Goal: Task Accomplishment & Management: Use online tool/utility

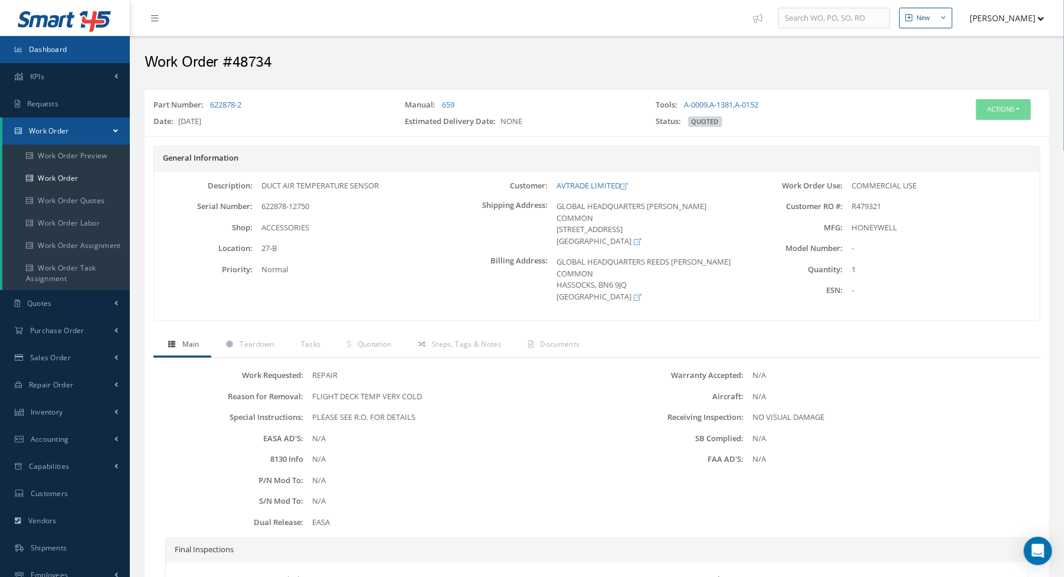
click at [60, 50] on span "Dashboard" at bounding box center [48, 49] width 38 height 10
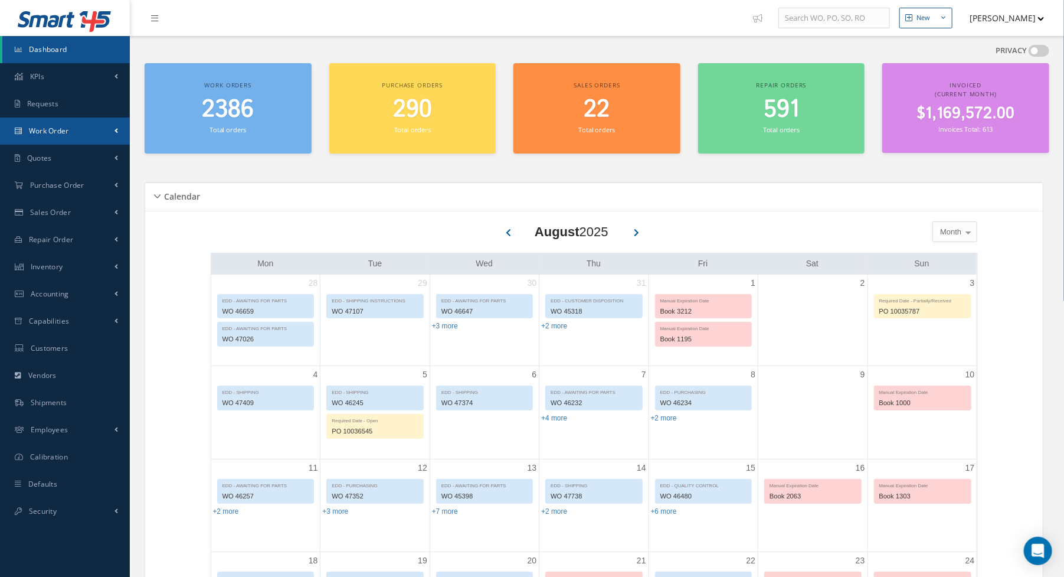
click at [76, 123] on link "Work Order" at bounding box center [65, 130] width 130 height 27
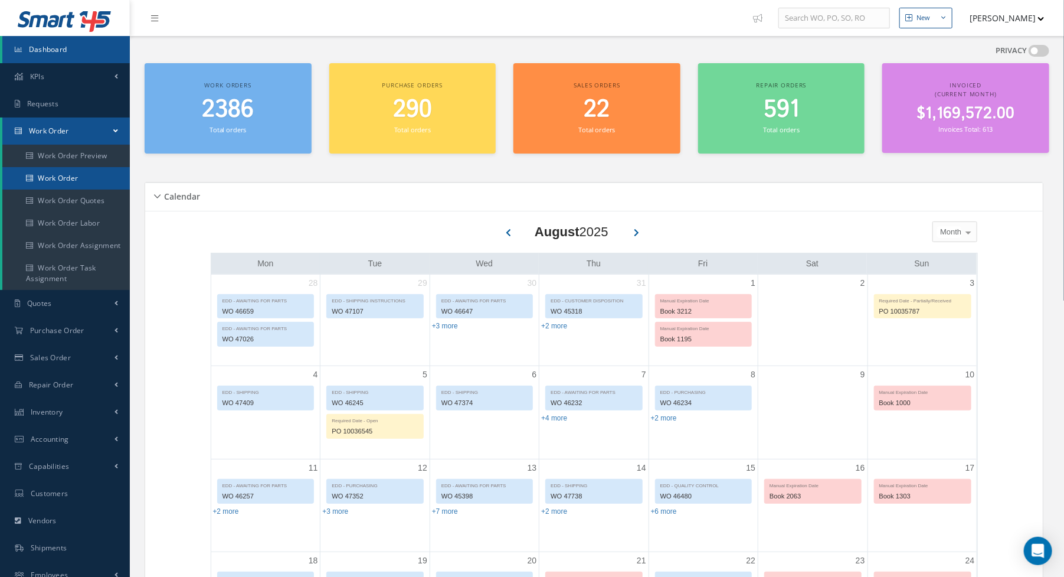
click at [63, 180] on link "Work Order" at bounding box center [65, 178] width 127 height 22
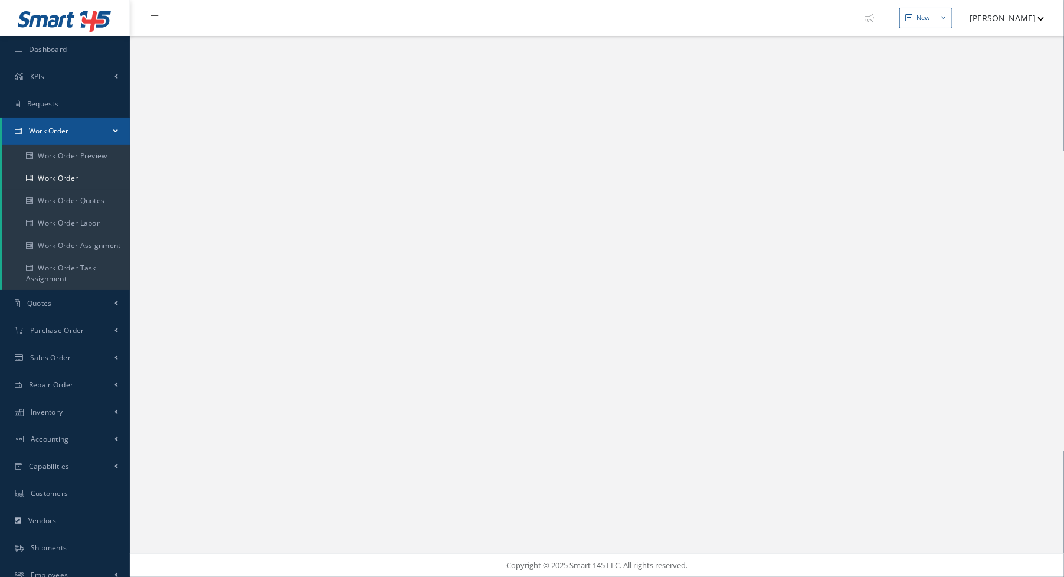
select select "25"
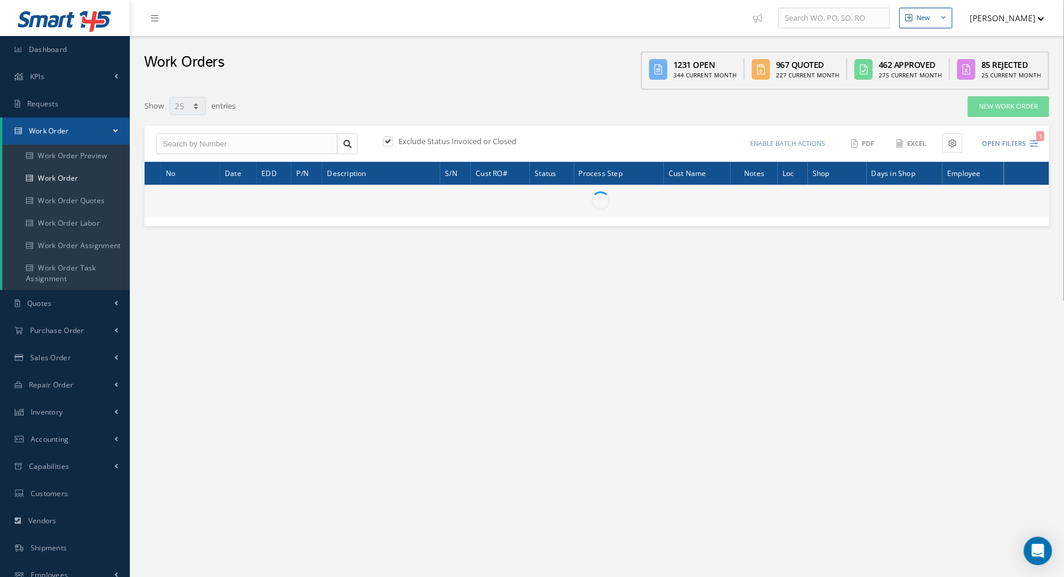
type input "All Work Request"
type input "All Work Performed"
type input "All Status"
type input "WO Part Status"
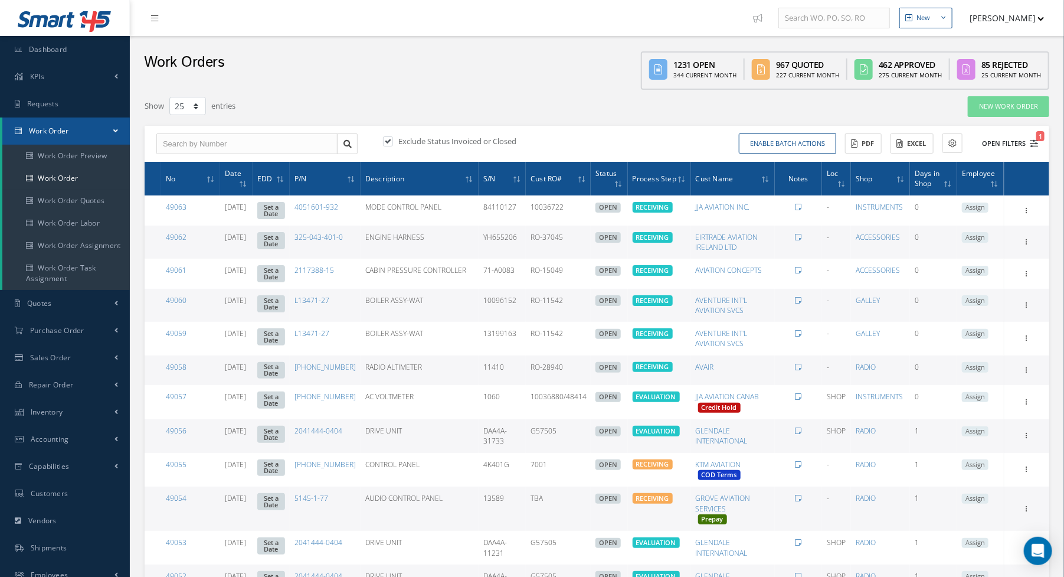
click at [1033, 142] on icon "1" at bounding box center [1034, 143] width 8 height 8
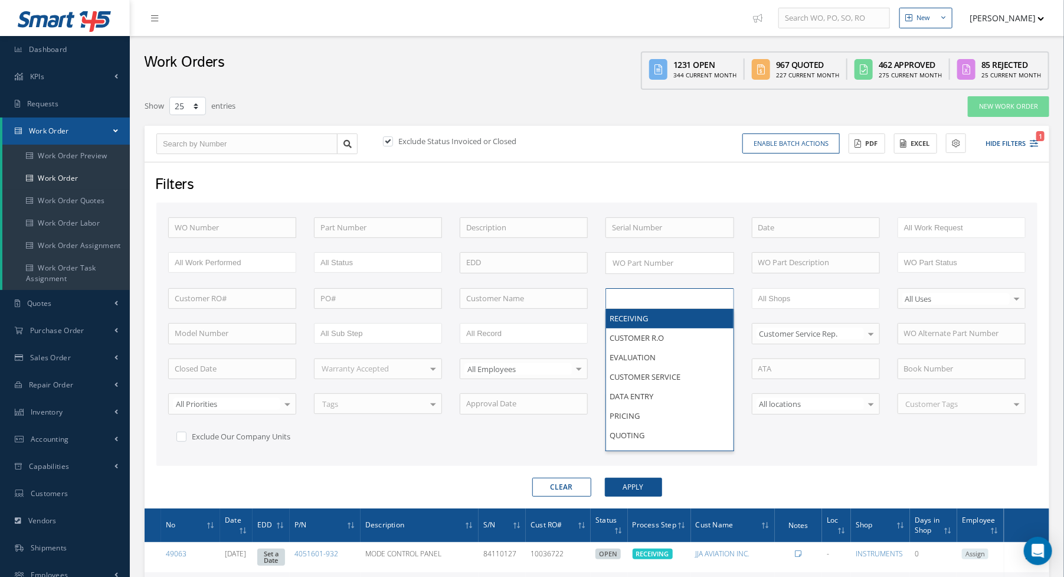
click at [666, 295] on input "text" at bounding box center [649, 298] width 75 height 15
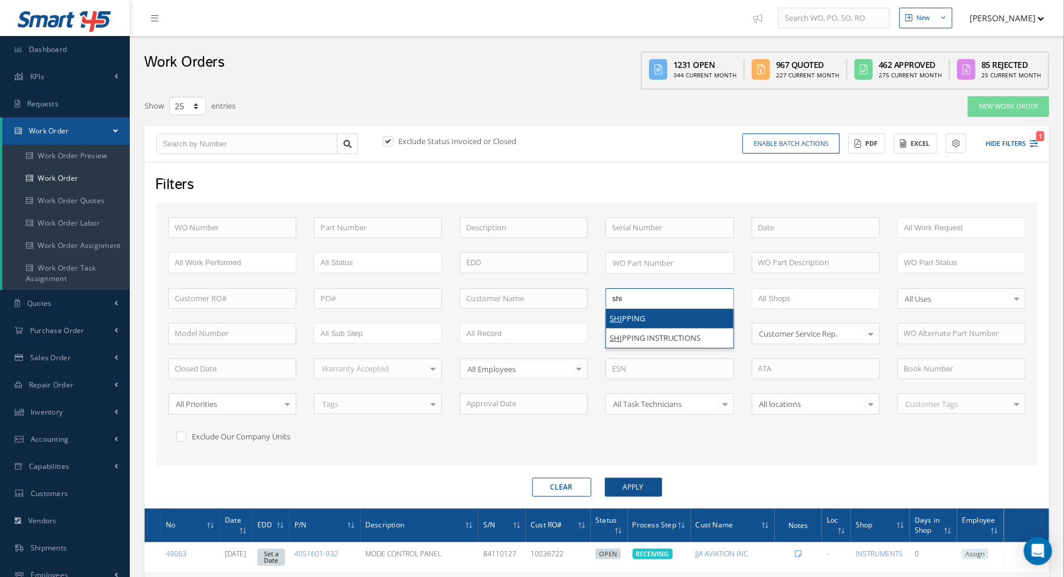
type input "ship"
type input "shi"
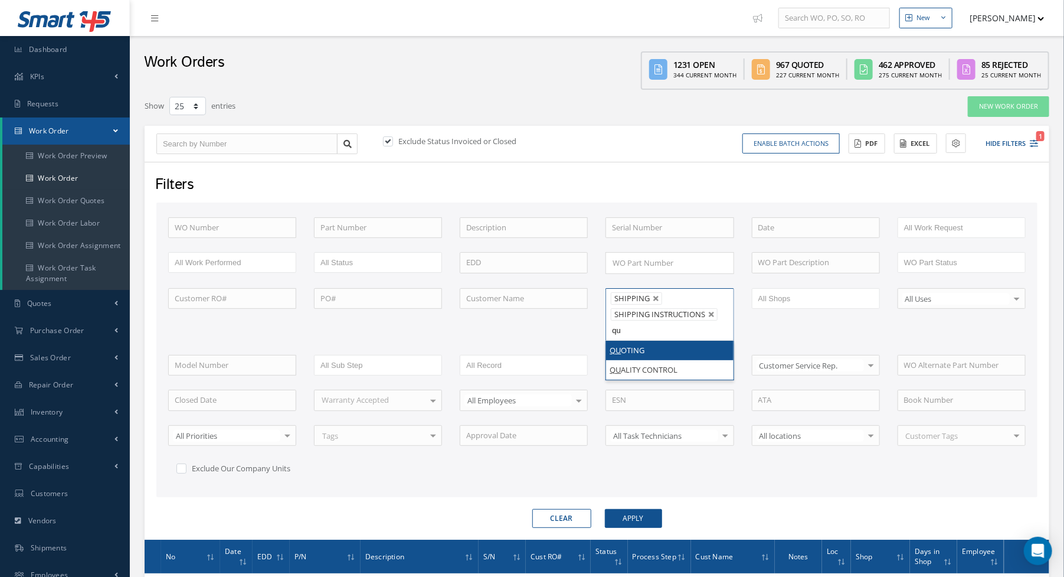
type input "qua"
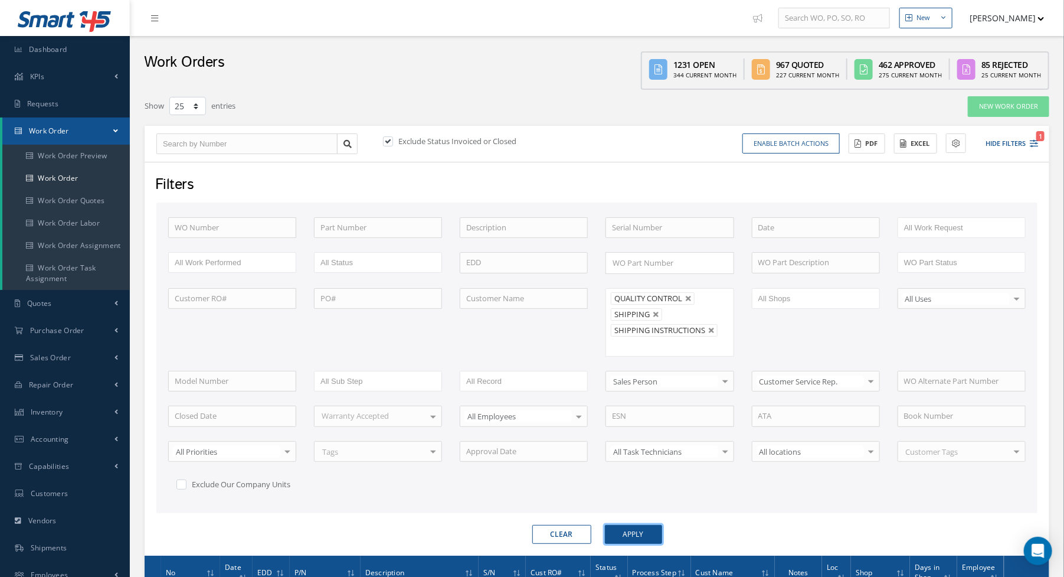
click at [627, 526] on button "Apply" at bounding box center [633, 534] width 57 height 19
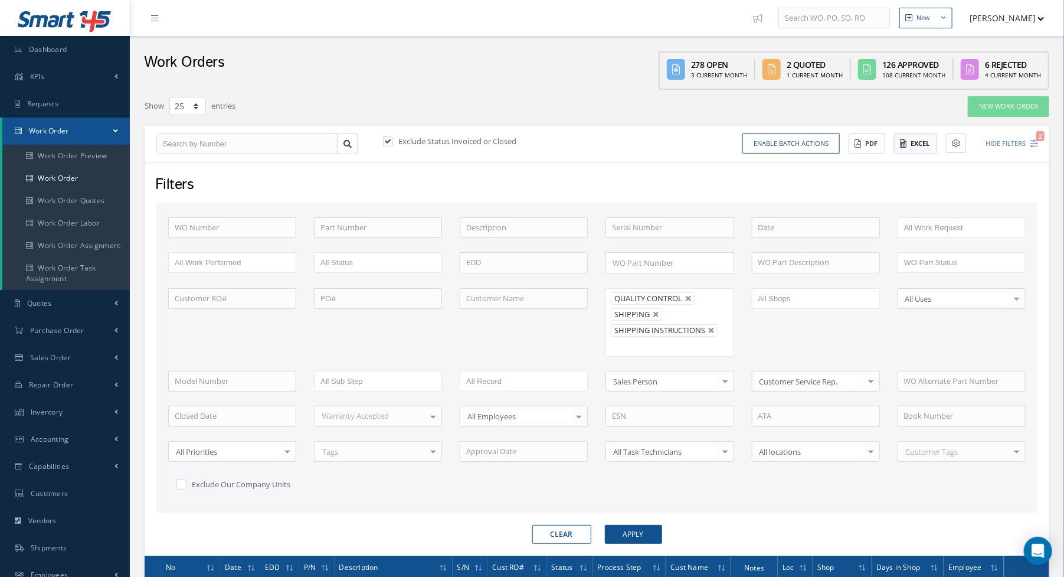
click at [922, 145] on button "Excel" at bounding box center [915, 143] width 43 height 21
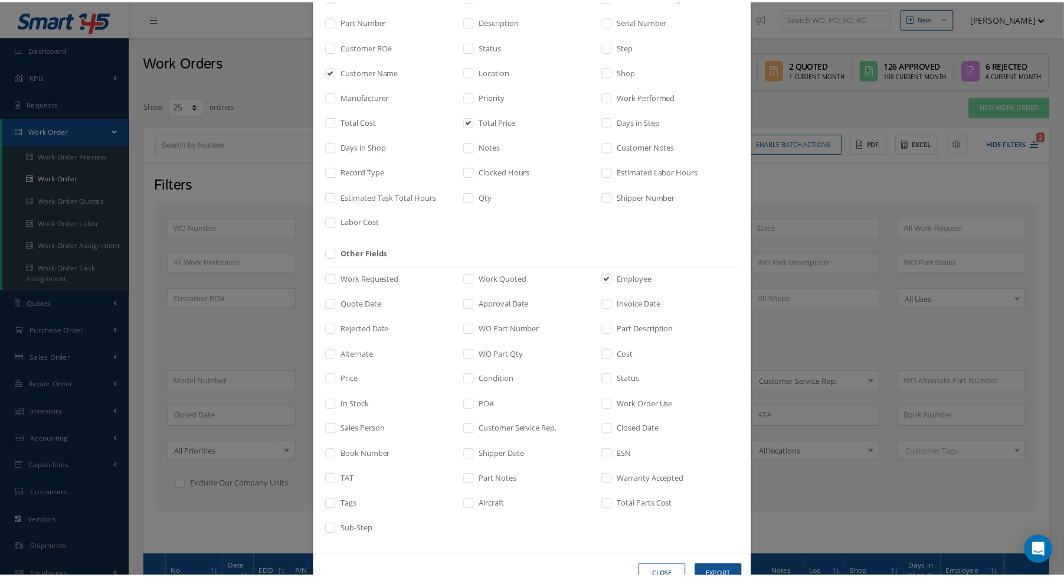
scroll to position [130, 0]
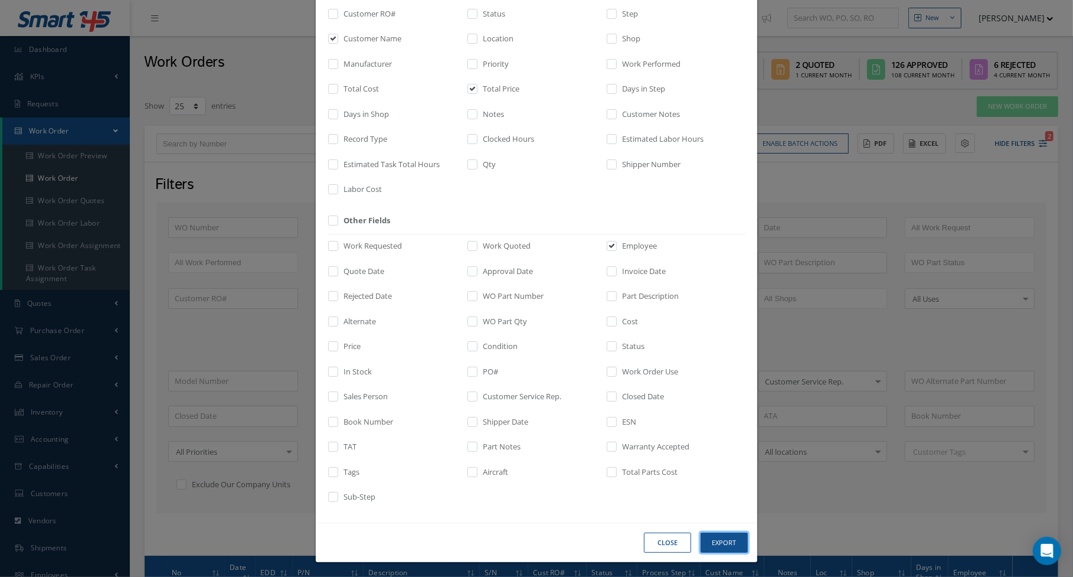
click at [0, 0] on button "Export" at bounding box center [0, 0] width 0 height 0
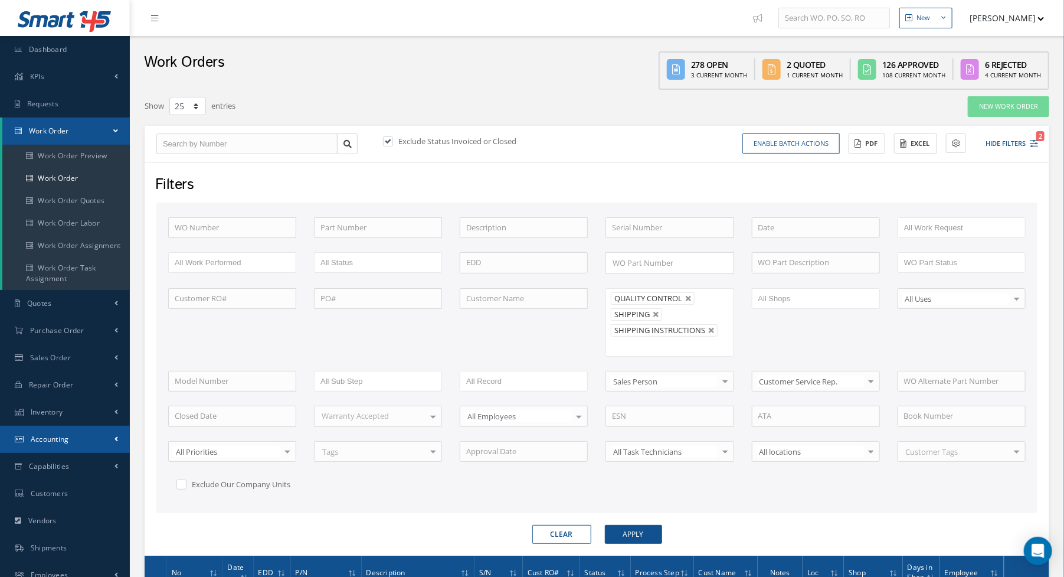
click at [61, 432] on link "Accounting" at bounding box center [65, 438] width 130 height 27
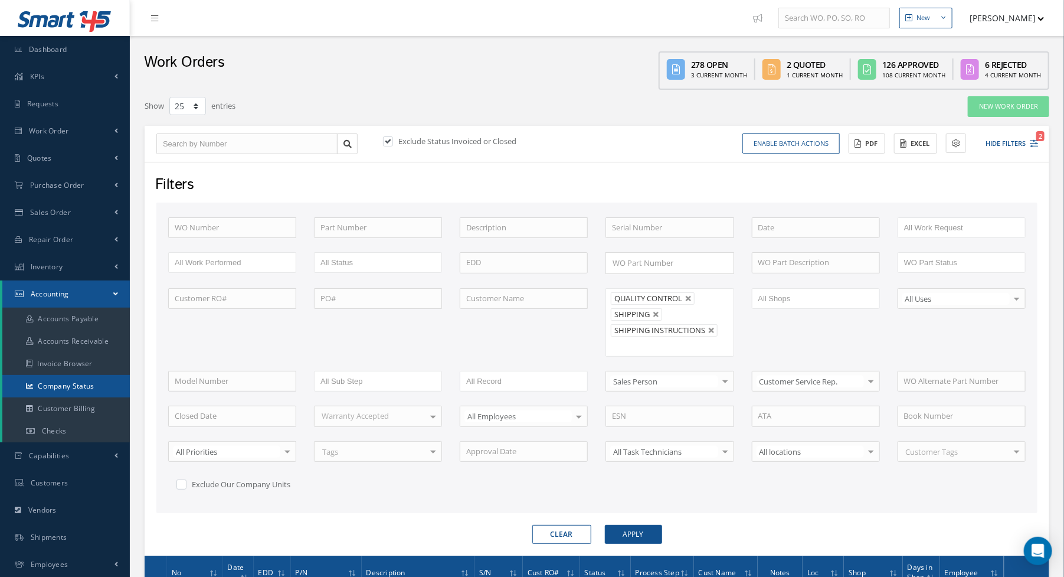
click at [86, 385] on link "Company Status" at bounding box center [65, 386] width 127 height 22
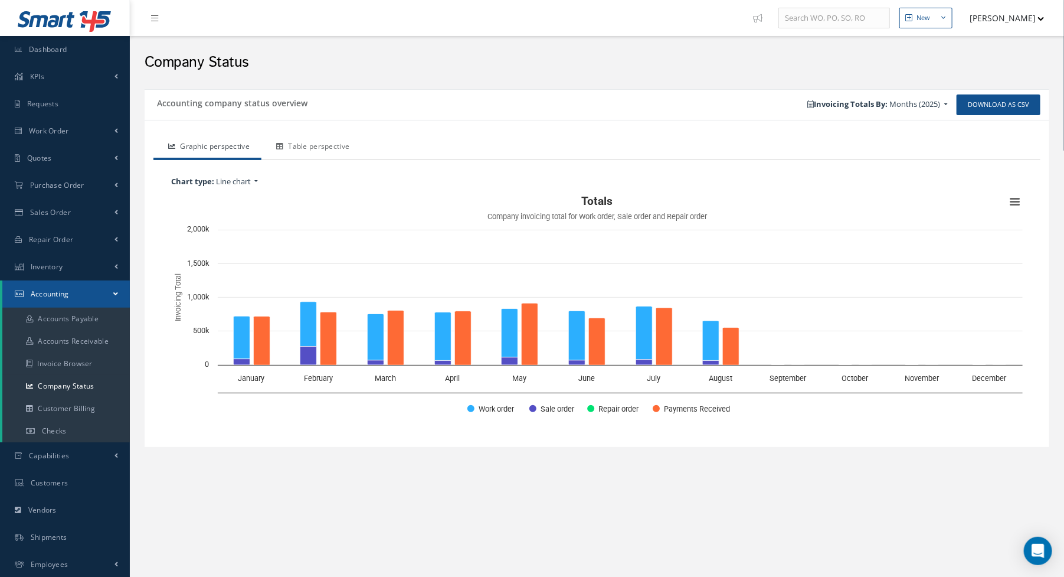
click at [322, 145] on link "Table perspective" at bounding box center [311, 147] width 100 height 25
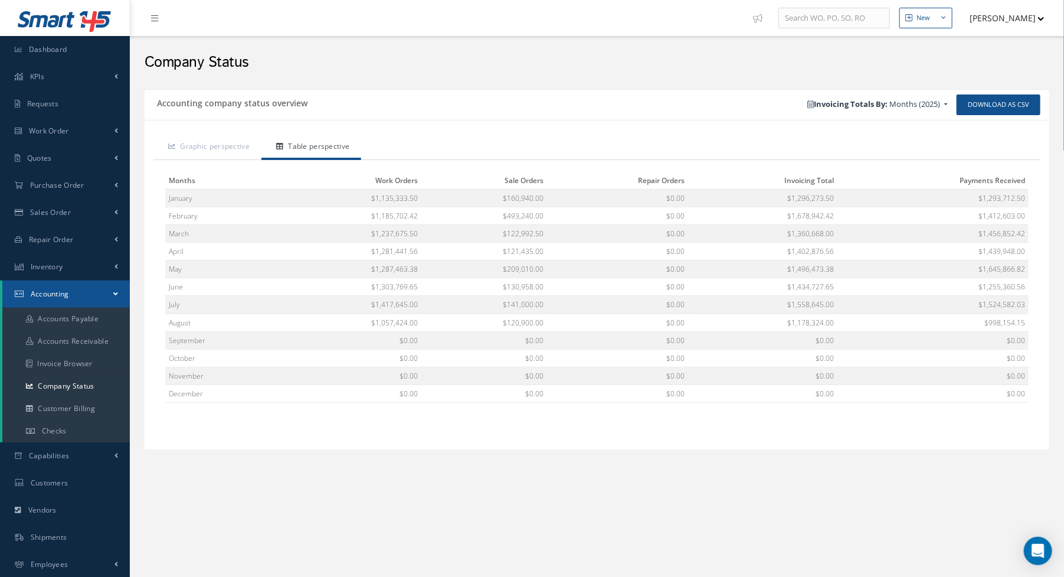
click at [623, 86] on div "Accounting company status overview Download as CSV Invoicing Totals By: Months …" at bounding box center [597, 285] width 916 height 404
click at [64, 132] on span "Work Order" at bounding box center [49, 131] width 40 height 10
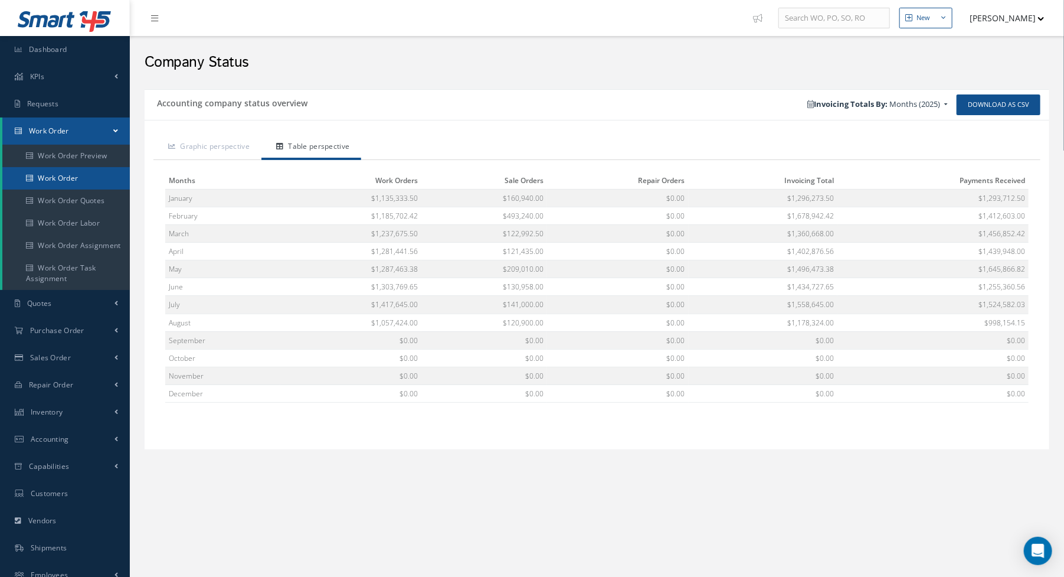
click at [53, 174] on link "Work Order" at bounding box center [65, 178] width 127 height 22
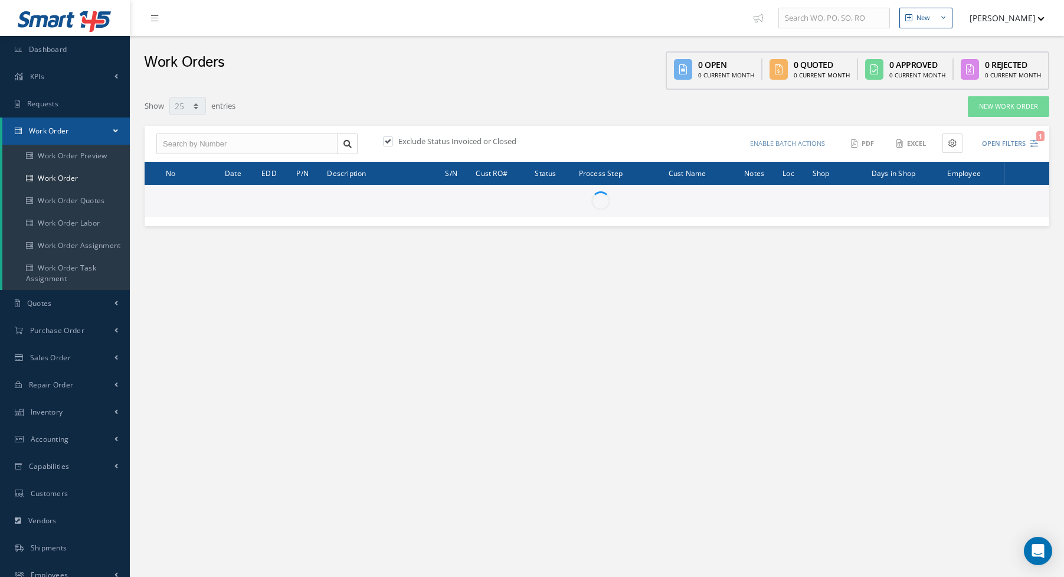
select select "25"
type input "All Work Request"
type input "All Work Performed"
type input "All Status"
type input "WO Part Status"
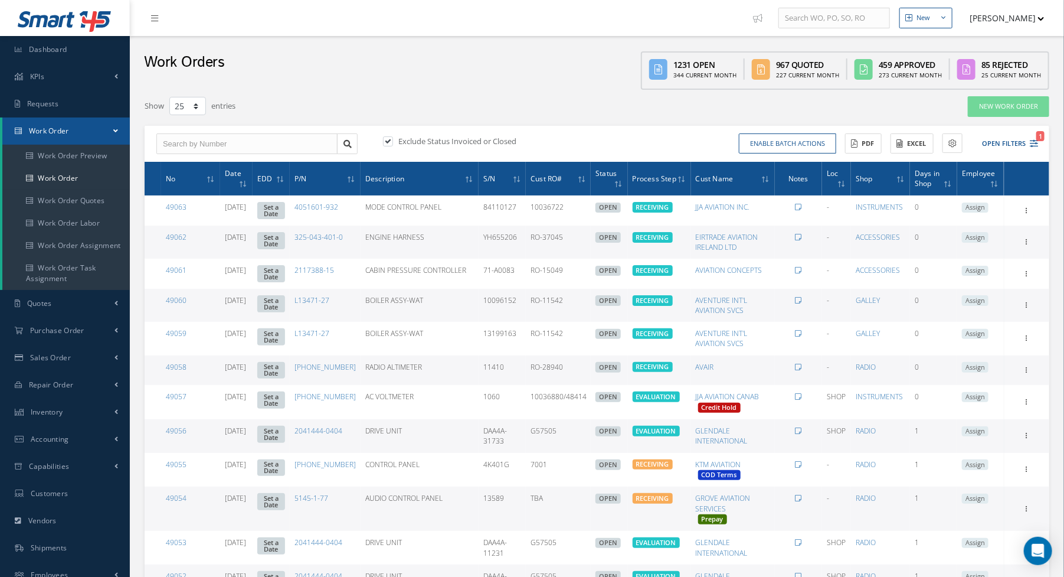
click at [1038, 143] on div "Enable batch actions Update Work Orders Close Work Orders ACTIONS Receive Payme…" at bounding box center [819, 143] width 445 height 21
click at [1030, 142] on icon "1" at bounding box center [1034, 143] width 8 height 8
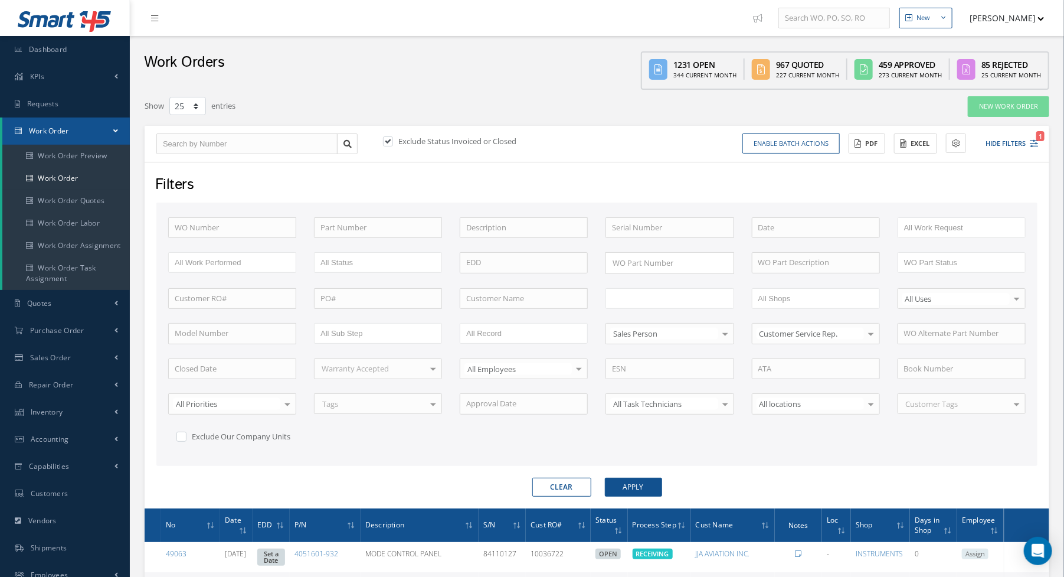
click at [658, 298] on input "text" at bounding box center [649, 298] width 75 height 15
type input "final"
click at [653, 481] on button "Apply" at bounding box center [633, 486] width 57 height 19
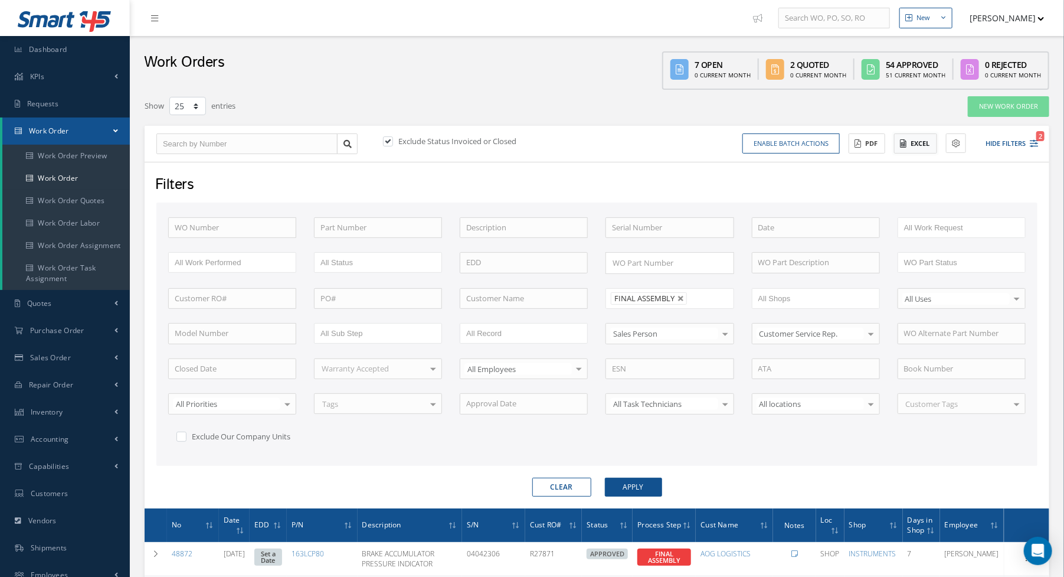
click at [908, 142] on button "Excel" at bounding box center [915, 143] width 43 height 21
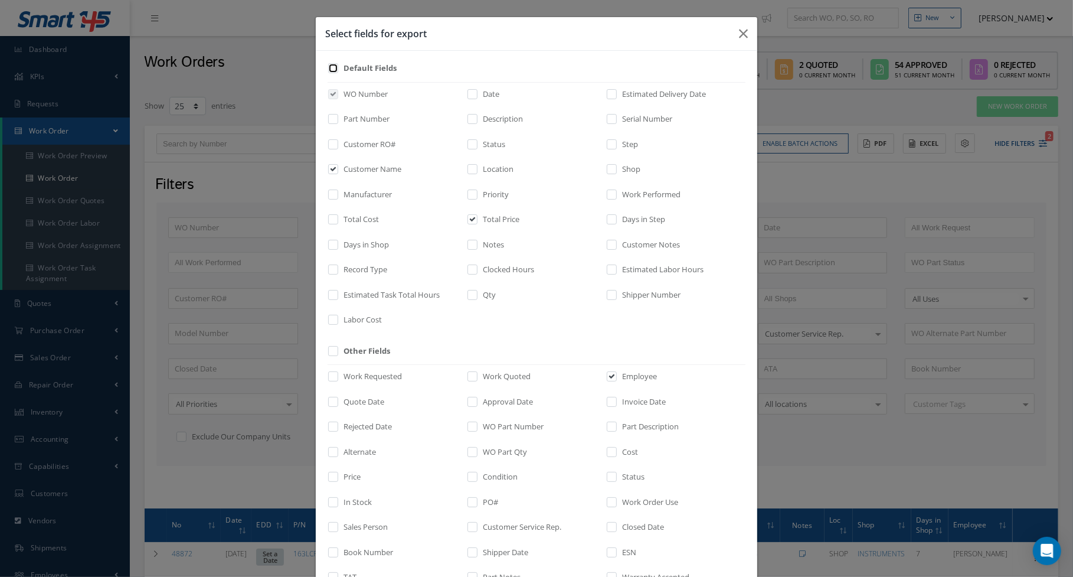
click at [330, 69] on input "checkbox" at bounding box center [334, 72] width 8 height 14
checkbox input "true"
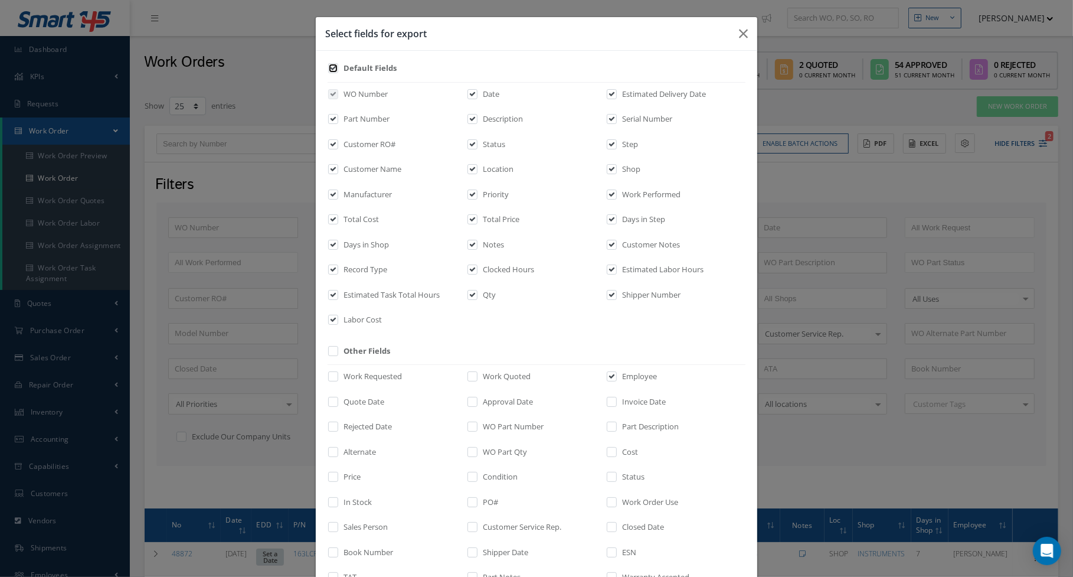
checkbox input "true"
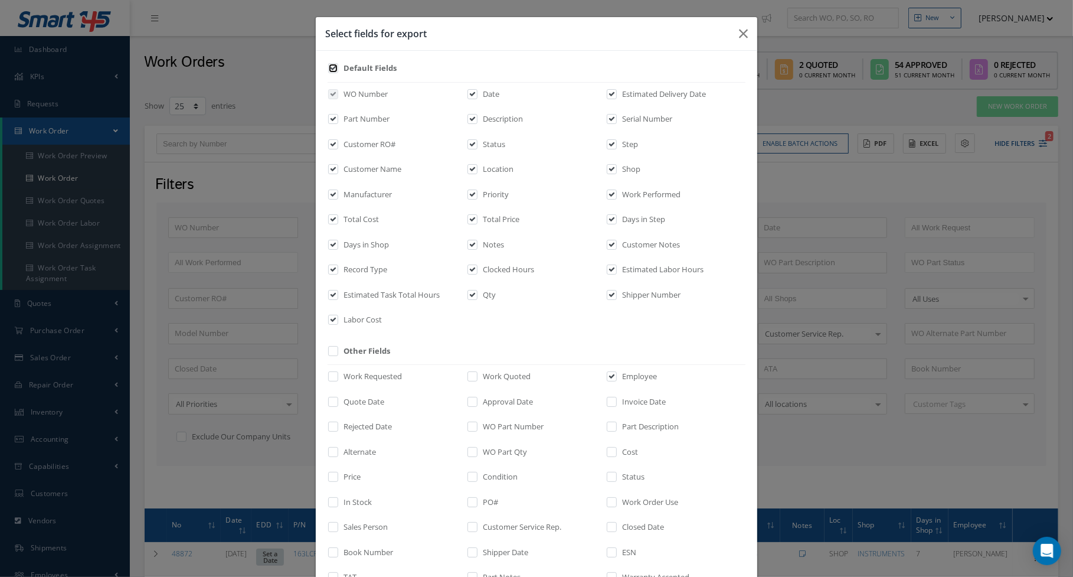
checkbox input "true"
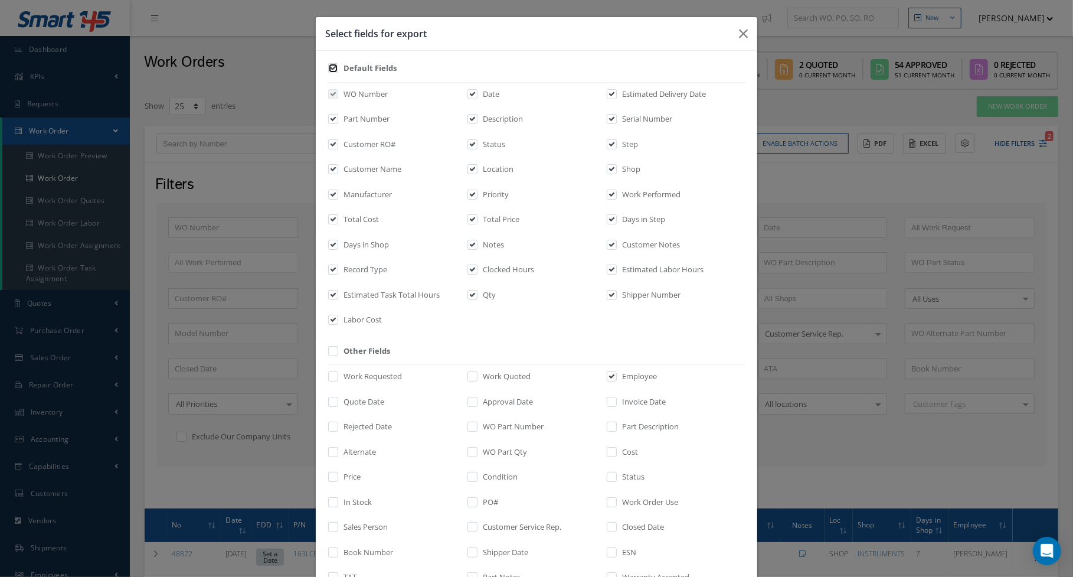
checkbox input "true"
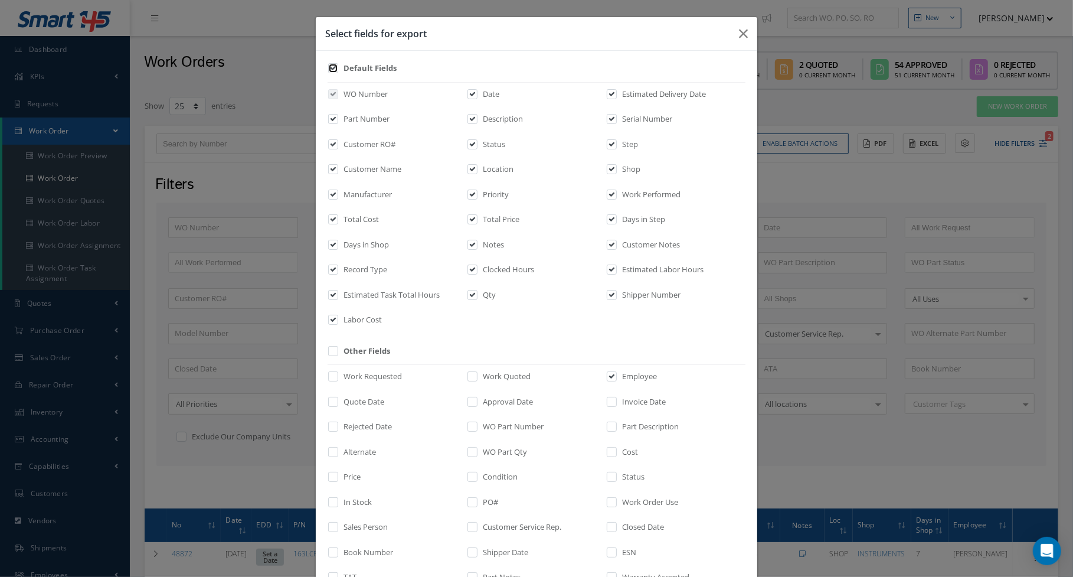
checkbox input "true"
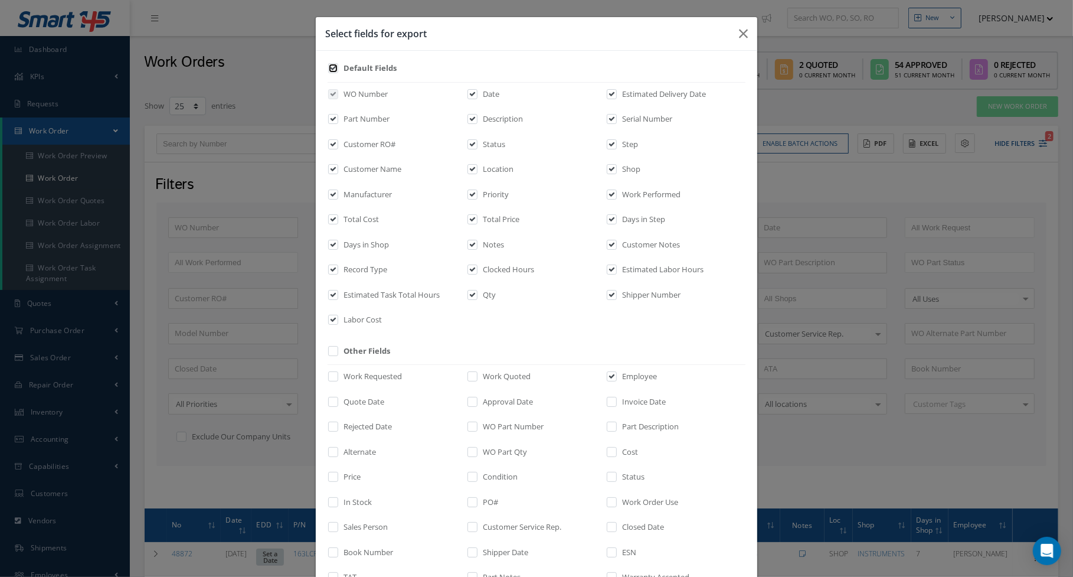
checkbox input "true"
click at [360, 319] on label "Labor Cost" at bounding box center [360, 320] width 41 height 12
click at [338, 319] on input "checkbox" at bounding box center [334, 324] width 8 height 14
checkbox input "false"
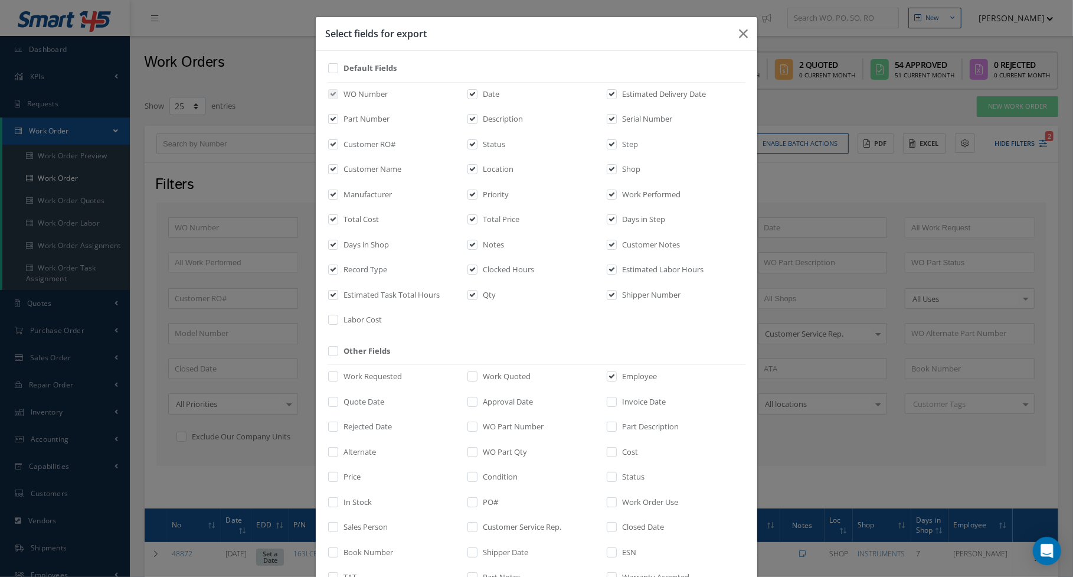
click at [365, 297] on label "Estimated Task Total Hours" at bounding box center [389, 295] width 99 height 12
click at [338, 297] on input "checkbox" at bounding box center [334, 298] width 8 height 14
checkbox input "false"
click at [367, 274] on label "Record Type" at bounding box center [363, 270] width 47 height 12
click at [338, 274] on input "checkbox" at bounding box center [334, 274] width 8 height 14
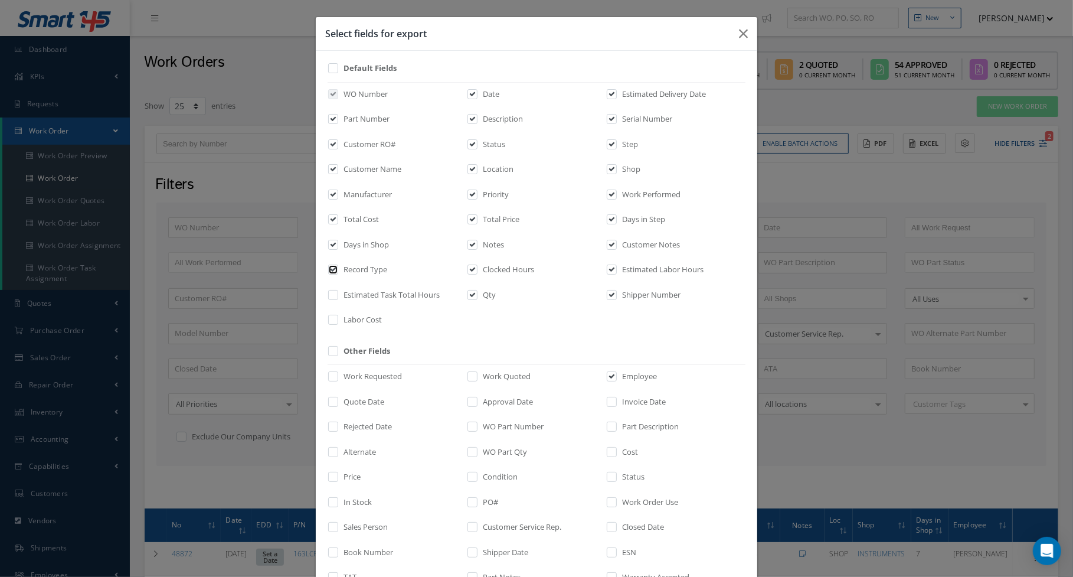
checkbox input "false"
click at [493, 244] on label "Notes" at bounding box center [492, 245] width 24 height 12
click at [477, 244] on input "checkbox" at bounding box center [473, 248] width 8 height 14
checkbox input "false"
click at [489, 266] on label "Clocked Hours" at bounding box center [507, 270] width 54 height 12
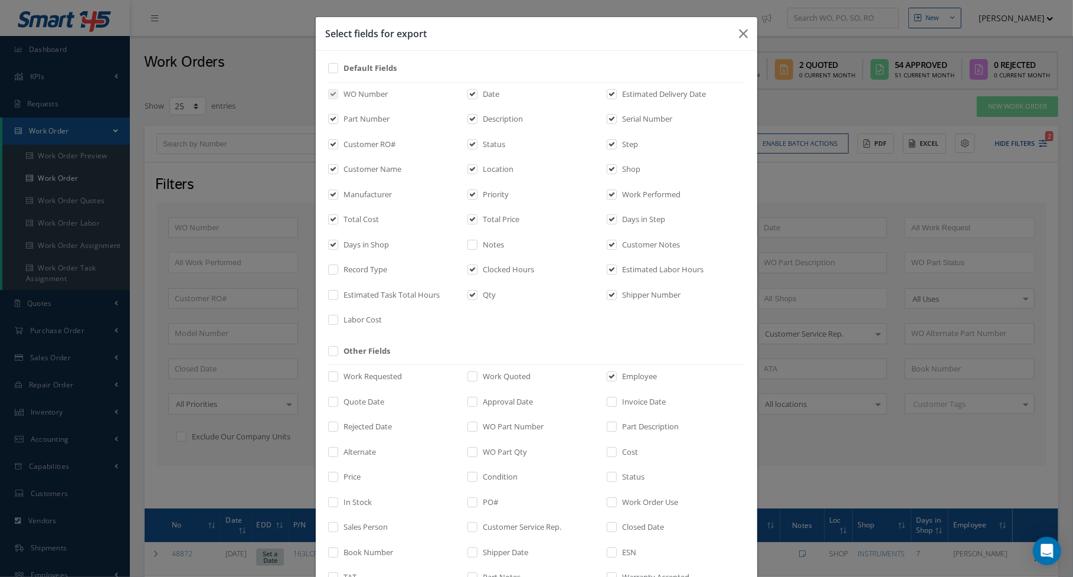
click at [477, 267] on input "checkbox" at bounding box center [473, 274] width 8 height 14
checkbox input "false"
click at [480, 294] on label "Qty" at bounding box center [488, 295] width 16 height 12
click at [477, 294] on input "checkbox" at bounding box center [473, 298] width 8 height 14
checkbox input "false"
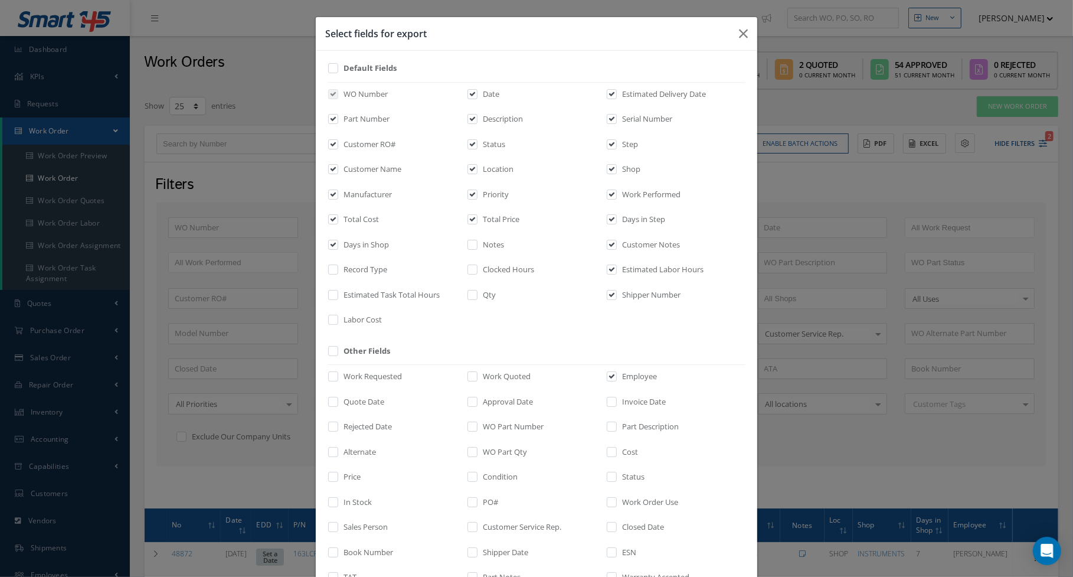
click at [637, 294] on label "Shipper Number" at bounding box center [649, 295] width 61 height 12
click at [616, 294] on input "checkbox" at bounding box center [612, 298] width 8 height 14
checkbox input "false"
click at [644, 266] on label "Estimated Labor Hours" at bounding box center [661, 270] width 84 height 12
click at [616, 267] on input "checkbox" at bounding box center [612, 274] width 8 height 14
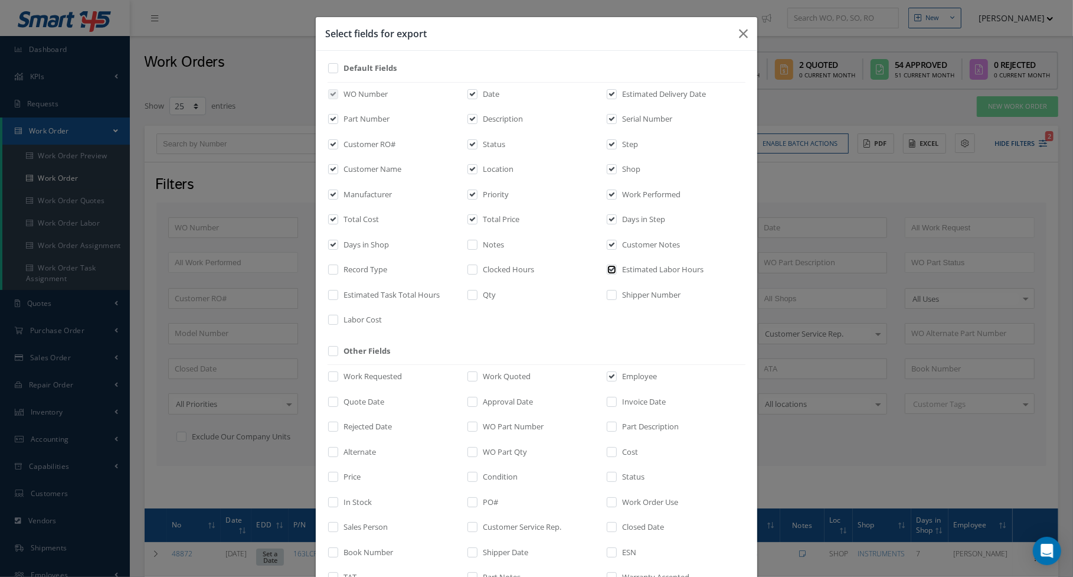
checkbox input "false"
click at [639, 247] on label "Customer Notes" at bounding box center [649, 245] width 61 height 12
click at [616, 247] on input "checkbox" at bounding box center [612, 248] width 8 height 14
checkbox input "false"
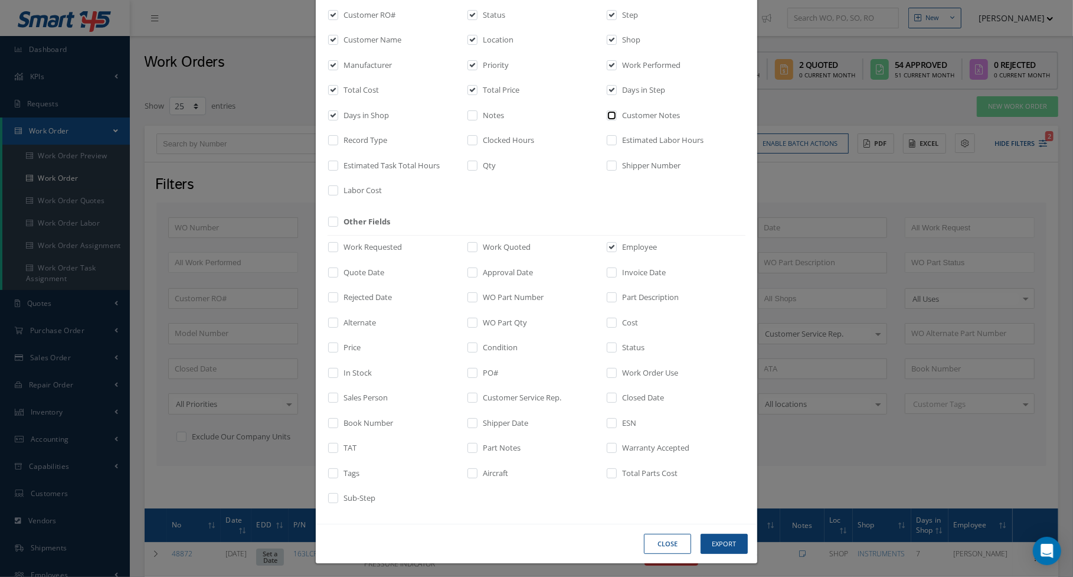
scroll to position [130, 0]
click at [0, 0] on div "Close Export" at bounding box center [0, 0] width 0 height 0
click at [0, 0] on button "Export" at bounding box center [0, 0] width 0 height 0
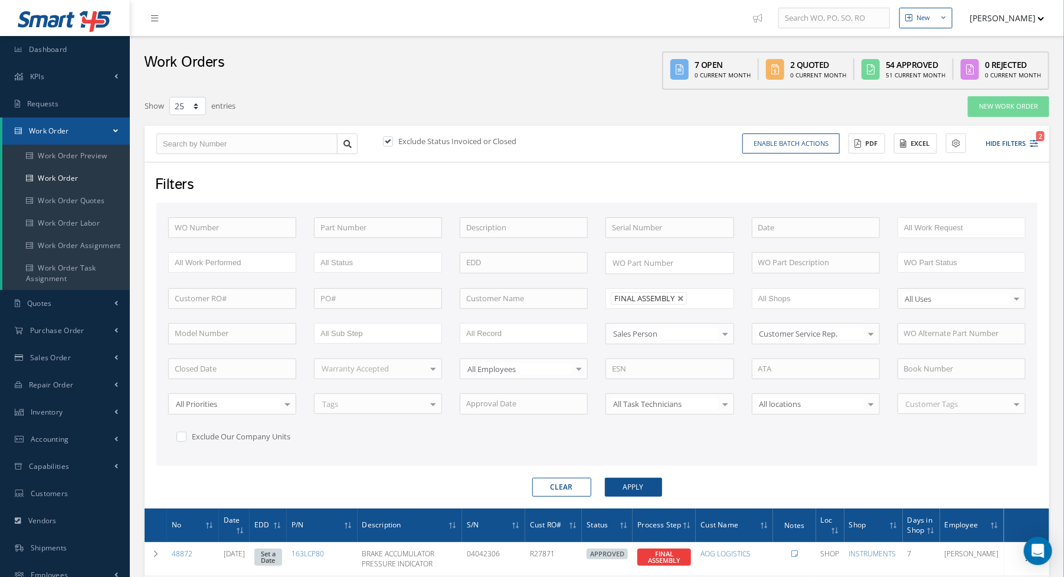
click at [296, 64] on div "Work Orders 7 Open 0 Current Month 2 Quoted 0 Current Month 54 Approved 51 Curr…" at bounding box center [597, 63] width 934 height 54
click at [551, 467] on form "WO Number Part Number Description Serial Number - BENCH CHECK CALIBRATION INSPE…" at bounding box center [596, 349] width 881 height 294
click at [554, 484] on button "Clear" at bounding box center [561, 486] width 59 height 19
type input "All Proccess Step"
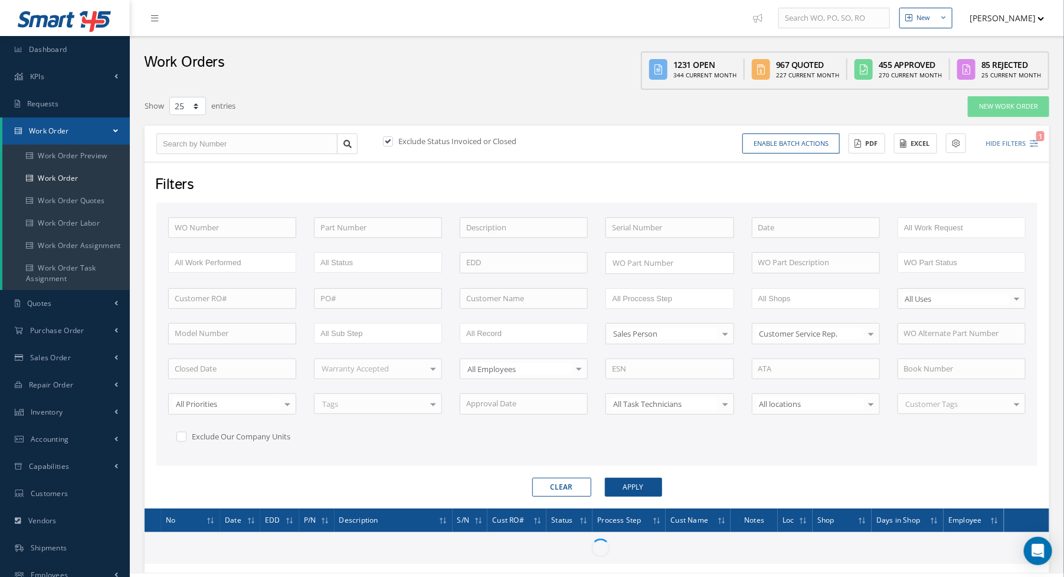
click at [638, 307] on div "WO Number Part Number Description Serial Number - BENCH CHECK CALIBRATION INSPE…" at bounding box center [596, 338] width 875 height 243
click at [647, 291] on input "All Proccess Step" at bounding box center [649, 298] width 75 height 15
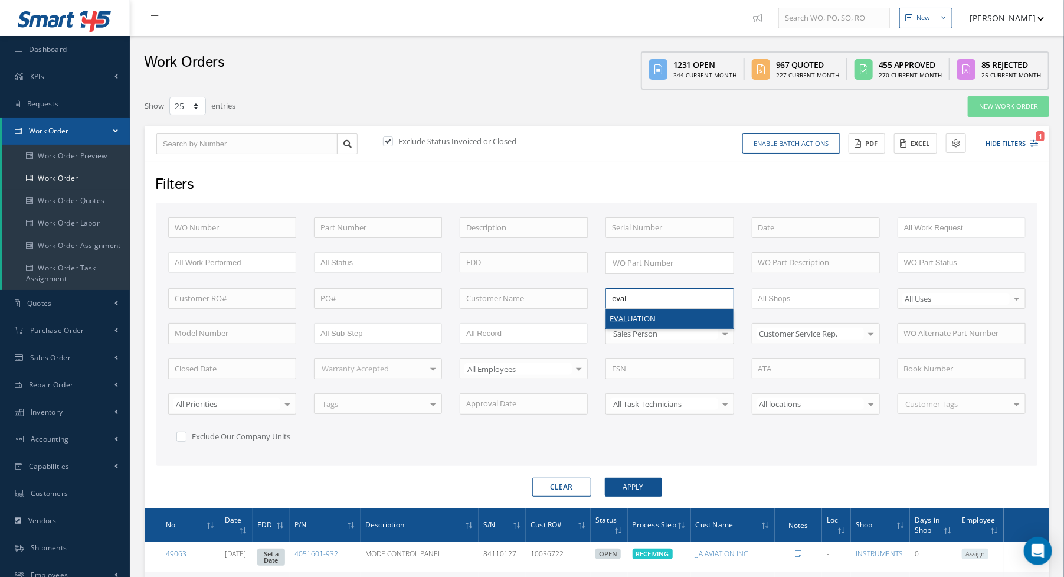
type input "eval"
click at [636, 479] on button "Apply" at bounding box center [633, 486] width 57 height 19
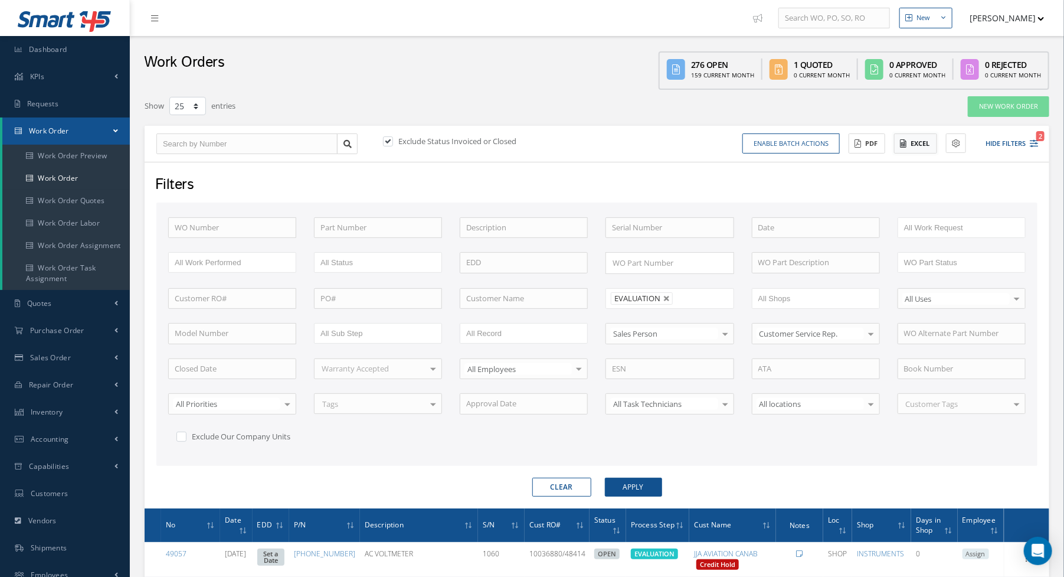
click at [915, 149] on button "Excel" at bounding box center [915, 143] width 43 height 21
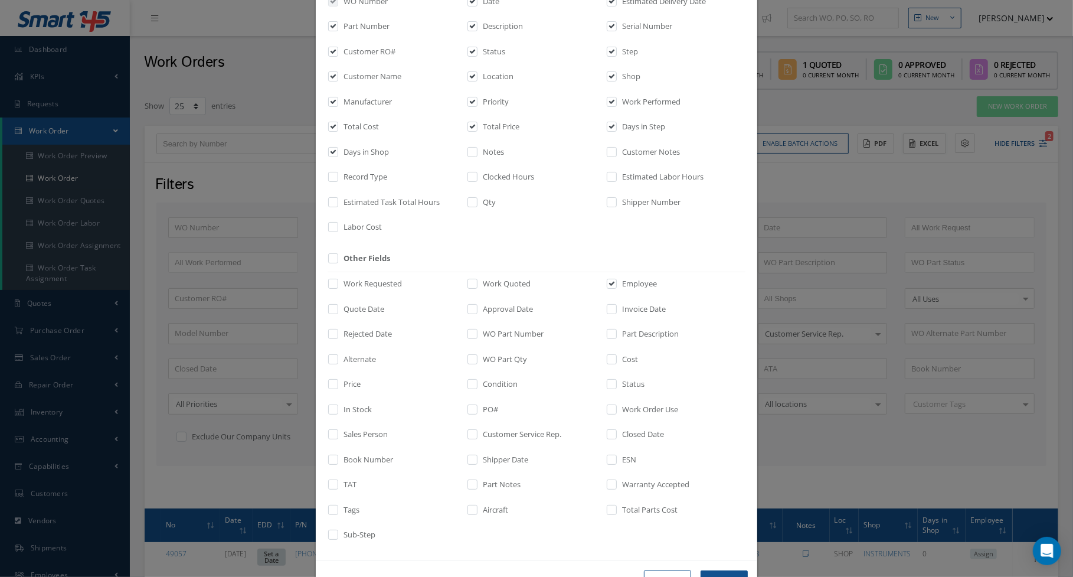
scroll to position [130, 0]
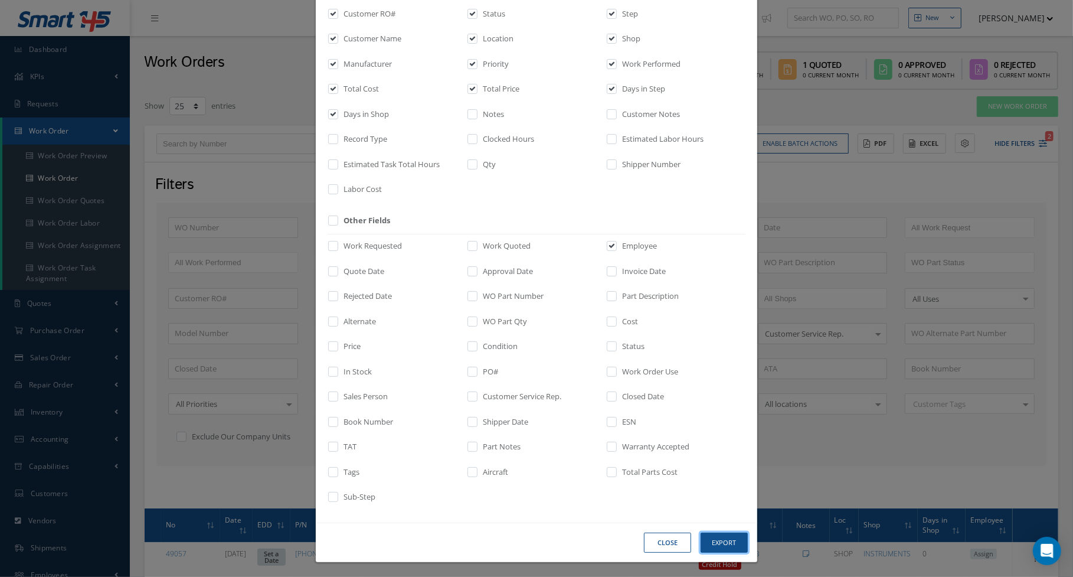
click at [0, 0] on button "Export" at bounding box center [0, 0] width 0 height 0
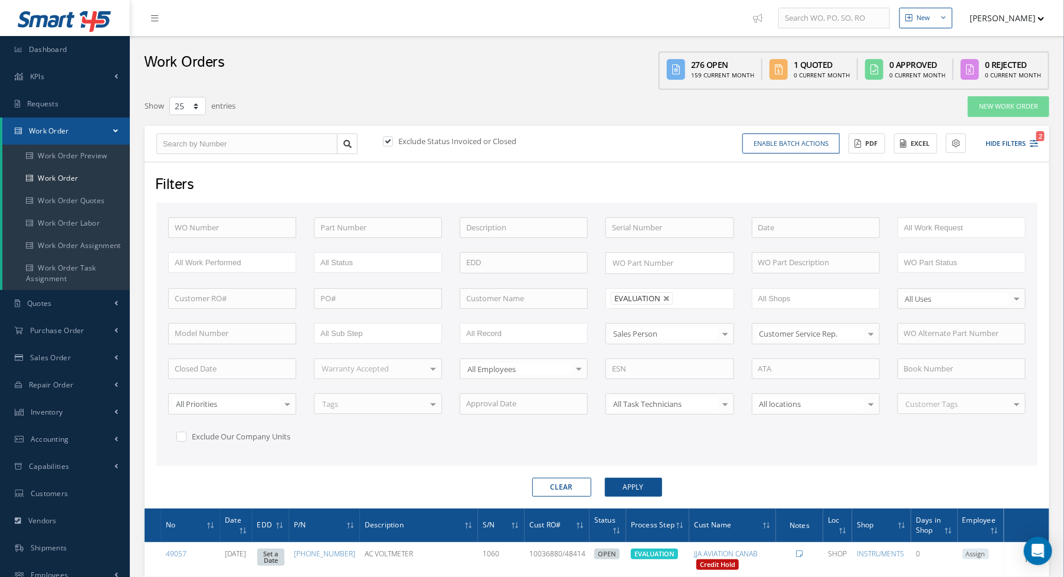
click at [562, 484] on button "Clear" at bounding box center [561, 486] width 59 height 19
type input "All Proccess Step"
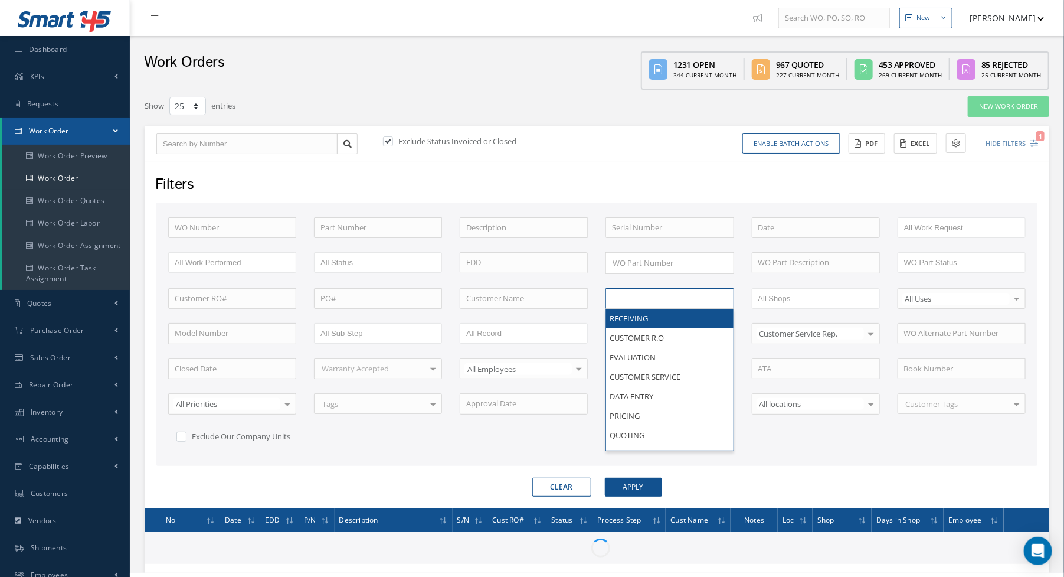
click at [637, 291] on input "text" at bounding box center [649, 298] width 75 height 15
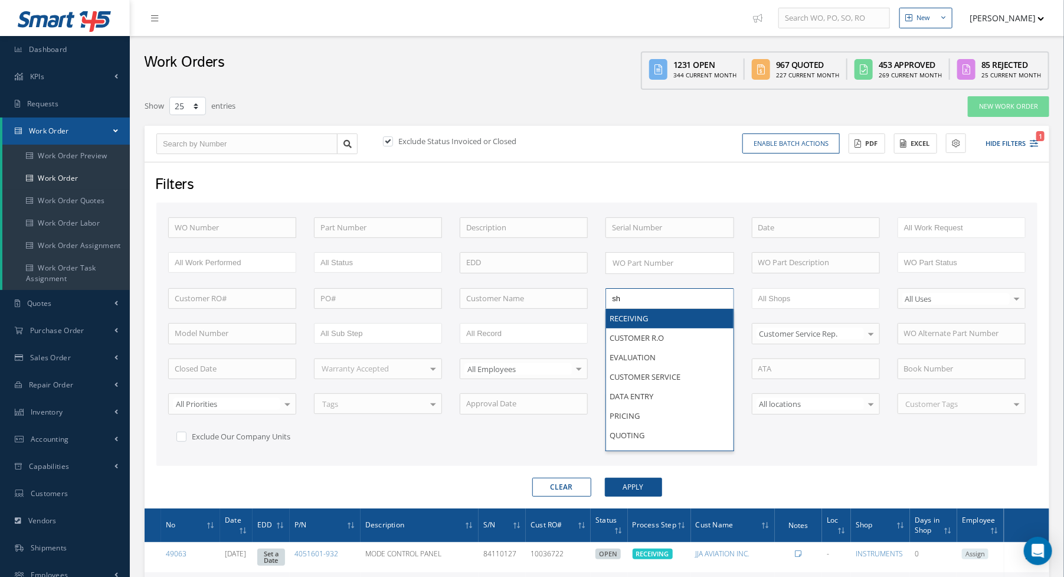
type input "shi"
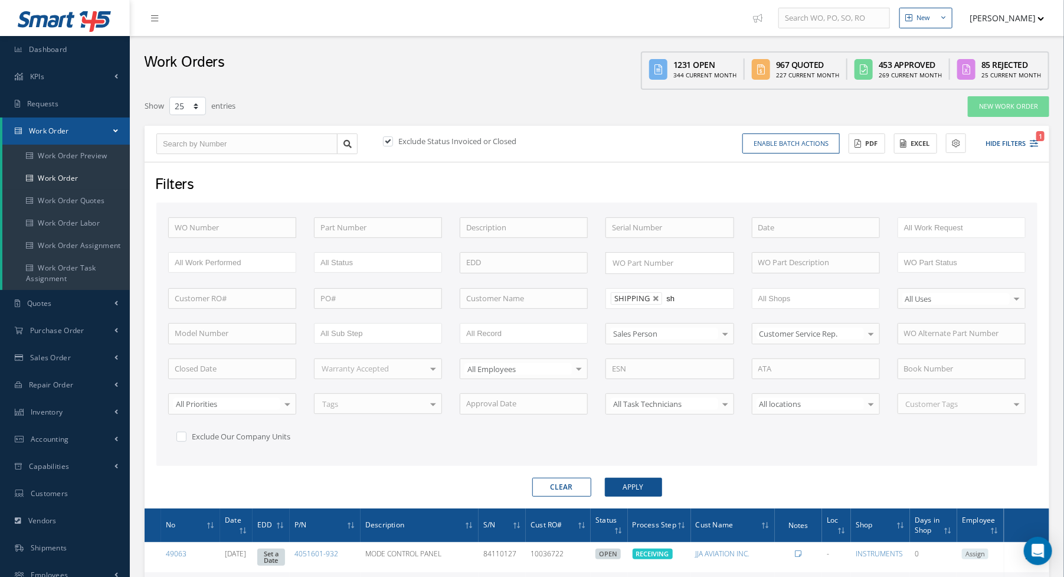
type input "shi"
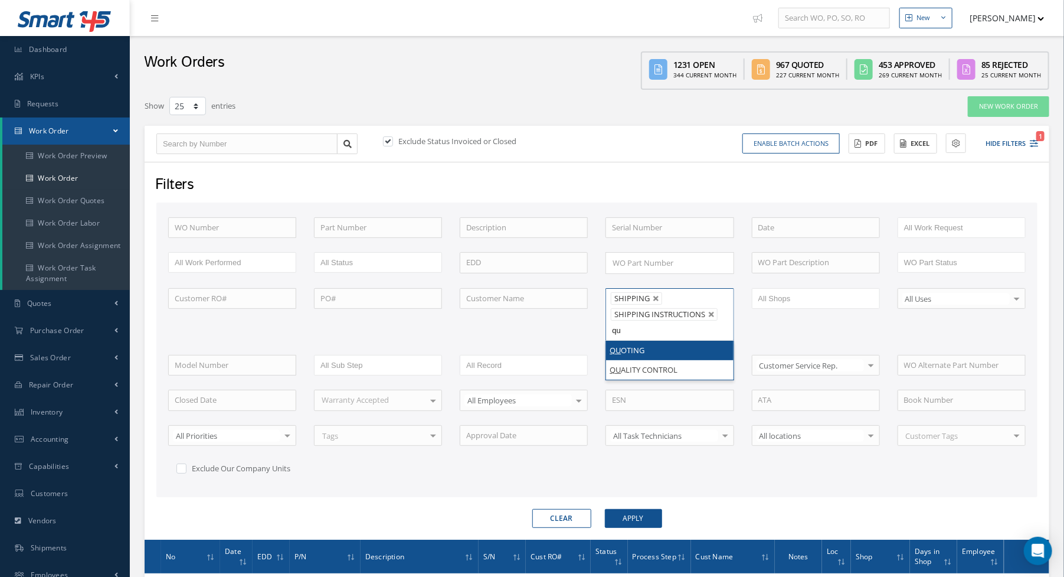
type input "qua"
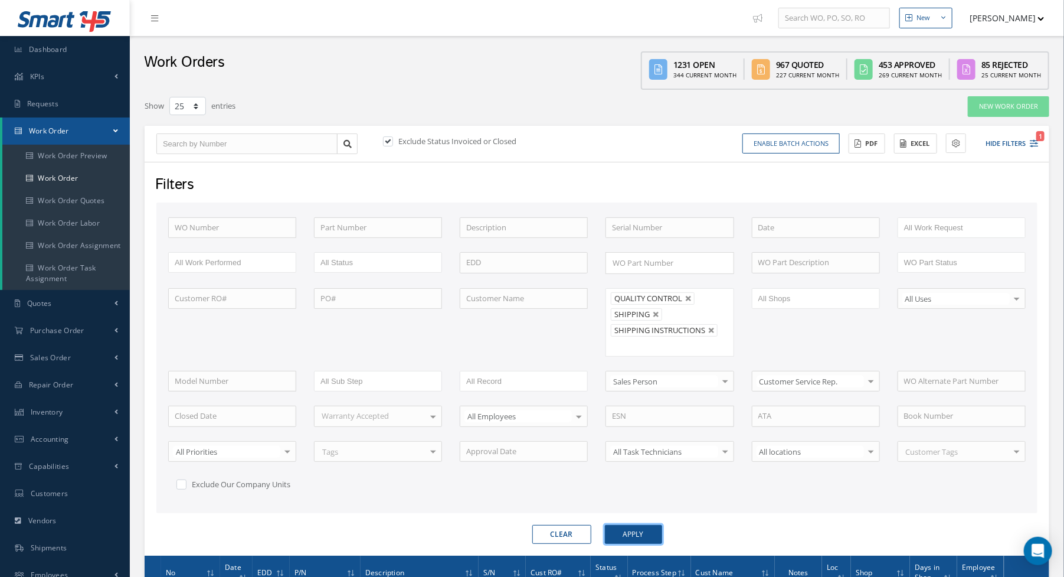
click at [634, 525] on button "Apply" at bounding box center [633, 534] width 57 height 19
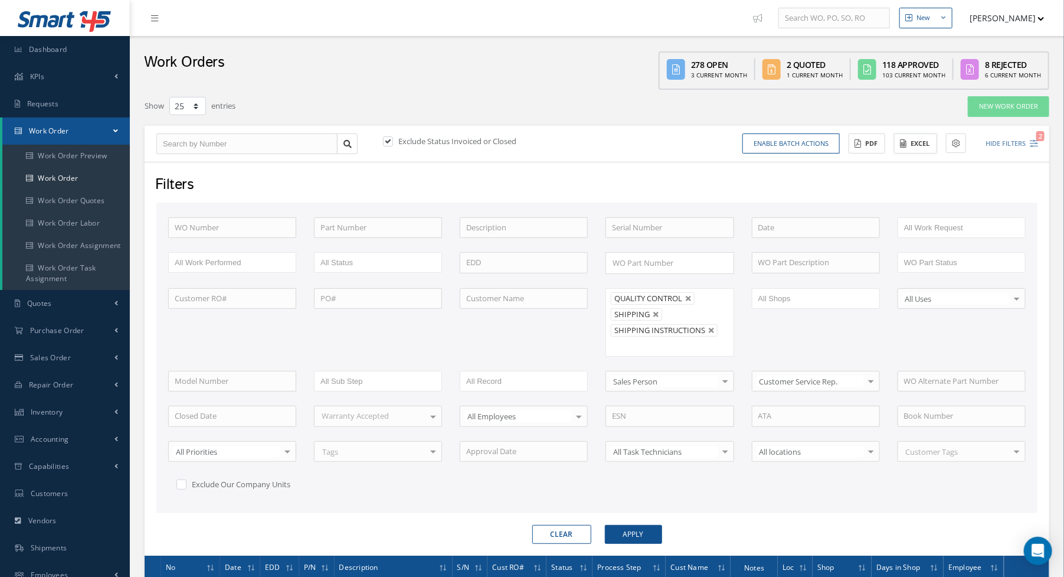
click at [902, 142] on icon at bounding box center [903, 143] width 6 height 8
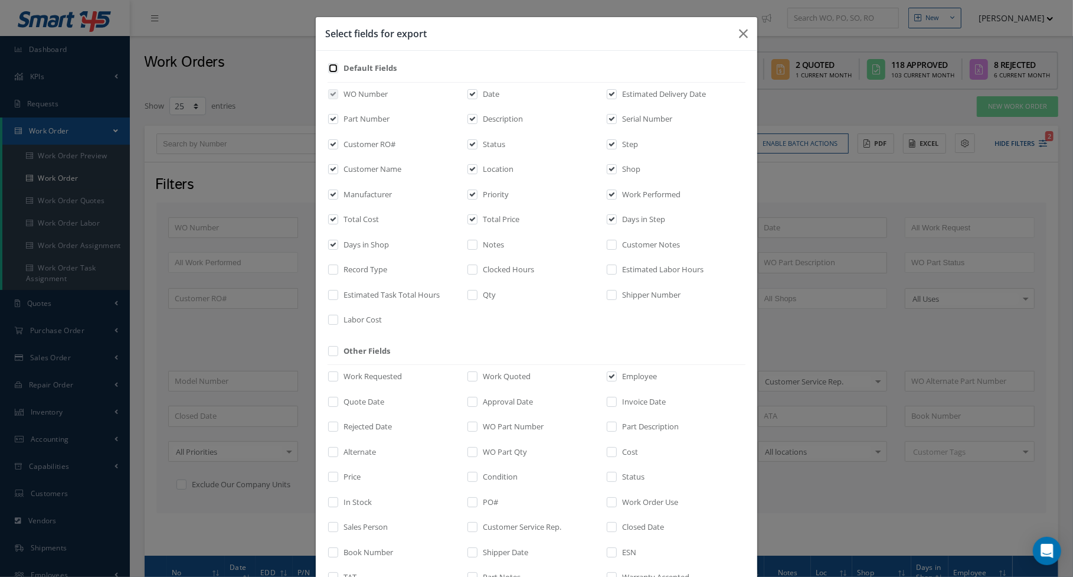
click at [330, 71] on input "checkbox" at bounding box center [334, 72] width 8 height 14
checkbox input "true"
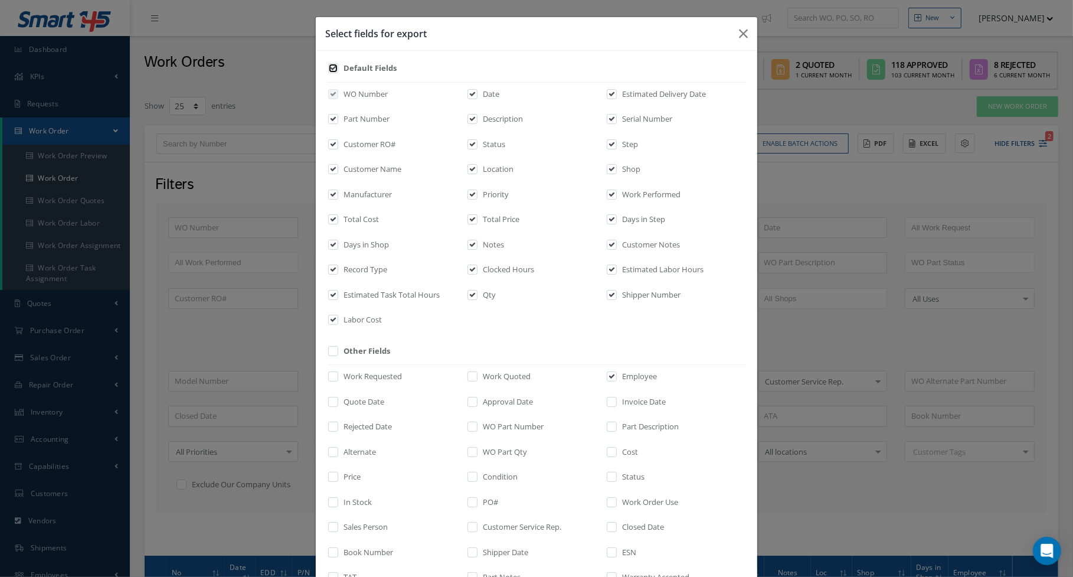
checkbox input "true"
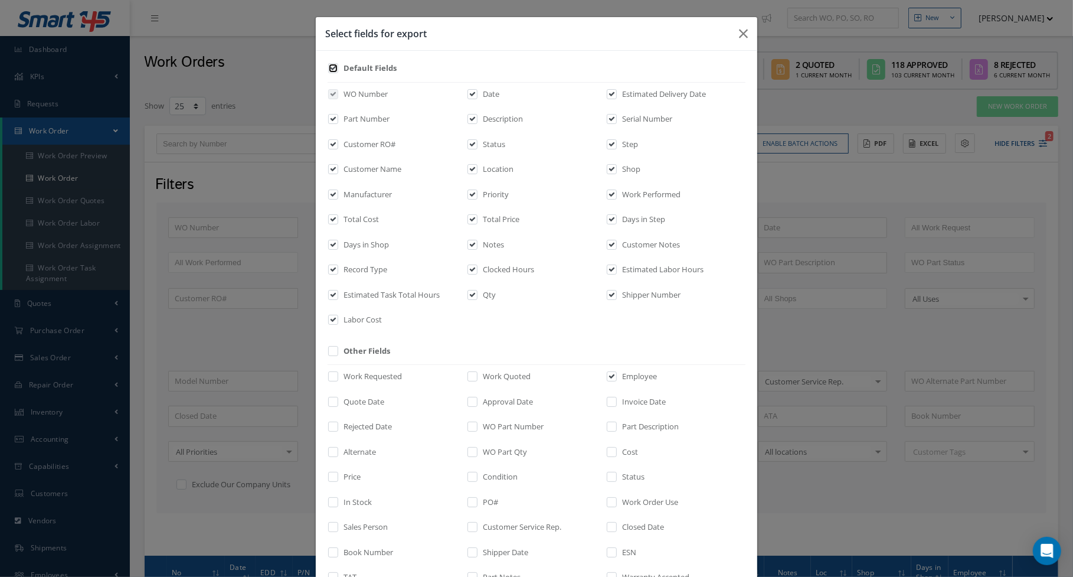
checkbox input "true"
click at [330, 71] on input "checkbox" at bounding box center [334, 72] width 8 height 14
checkbox input "false"
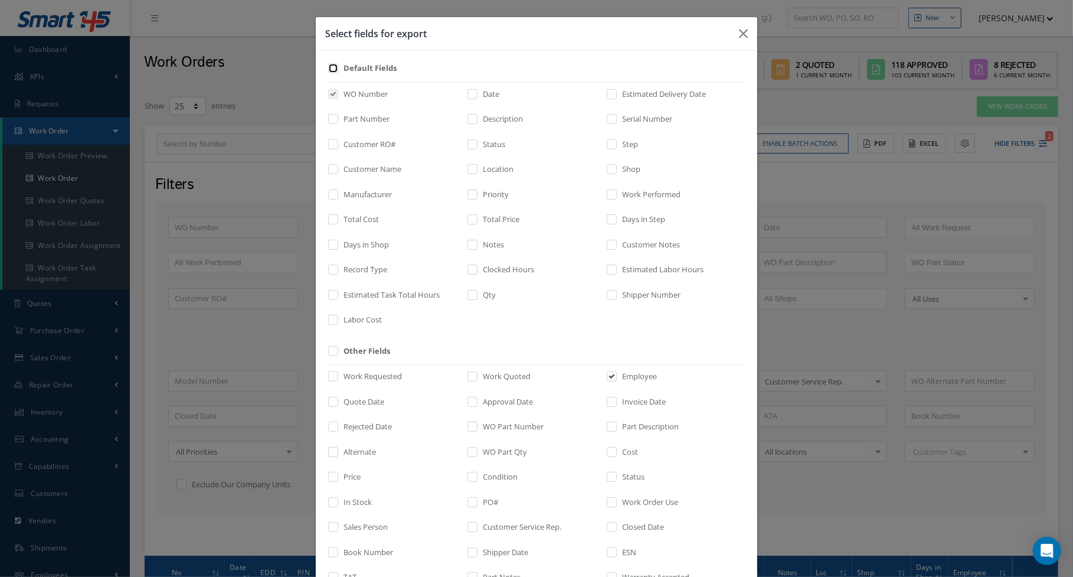
checkbox input "false"
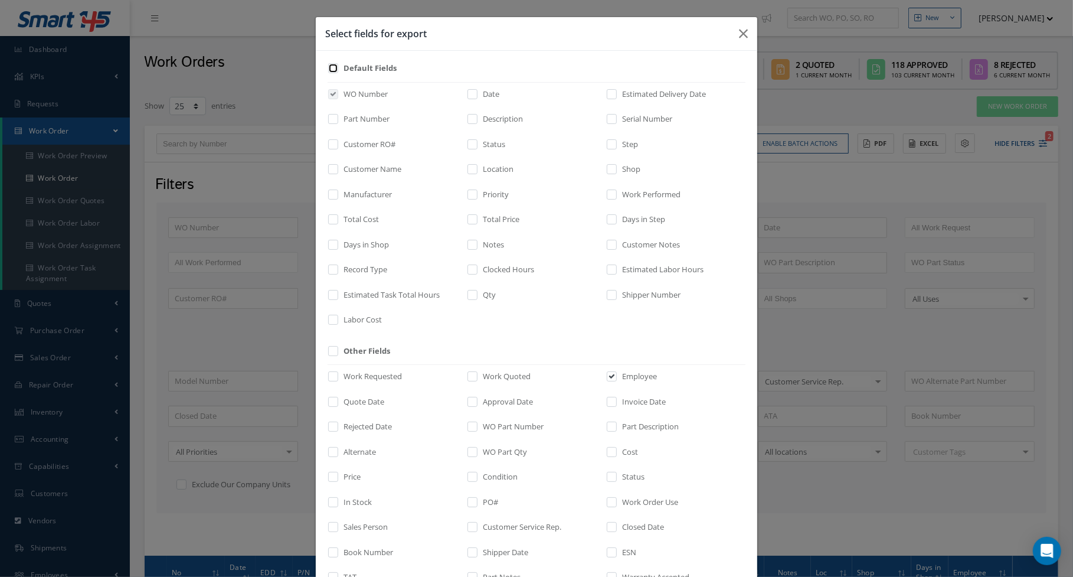
checkbox input "false"
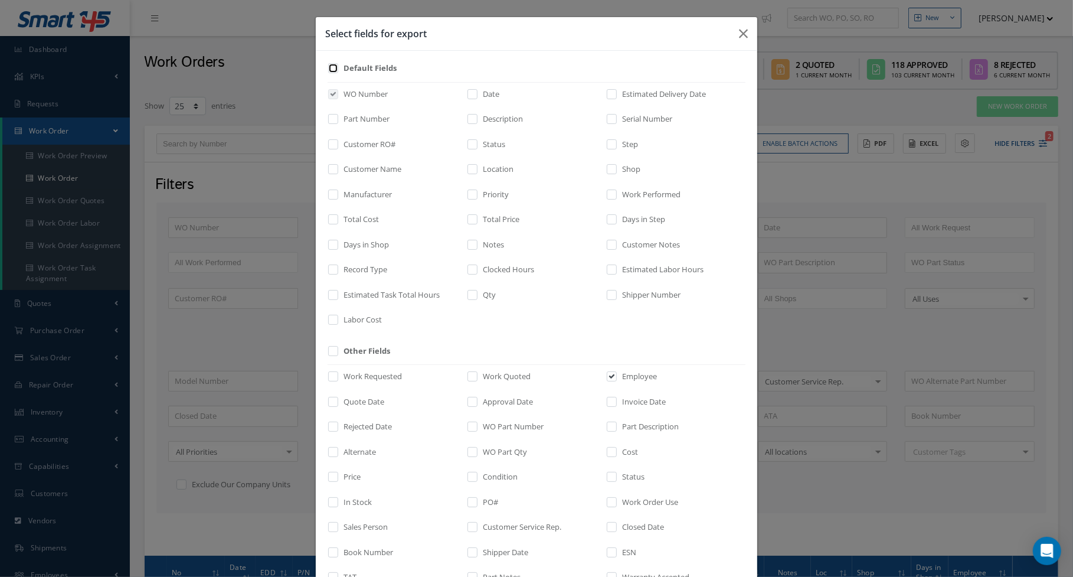
checkbox input "false"
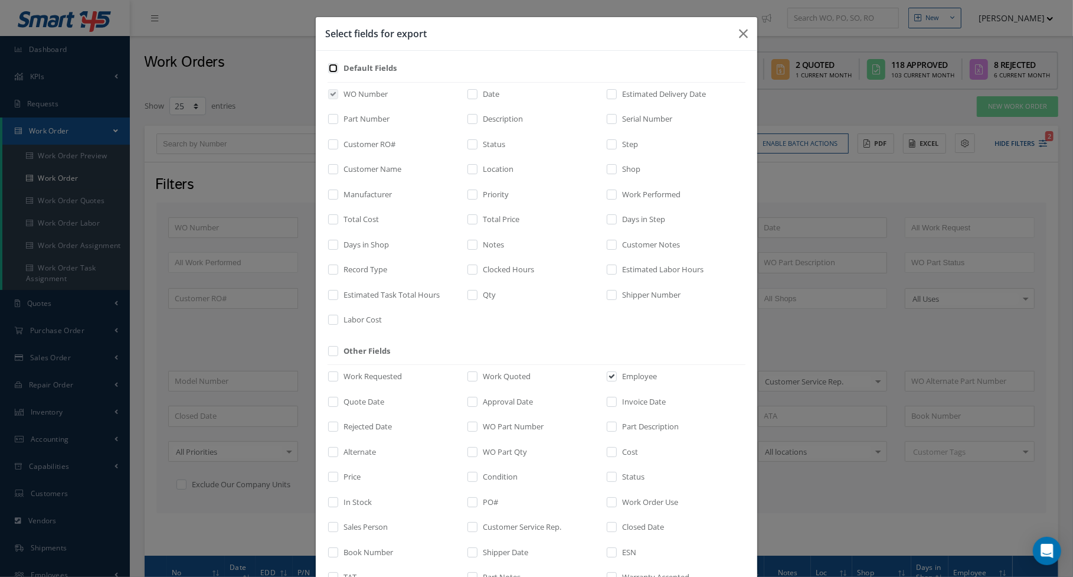
checkbox input "false"
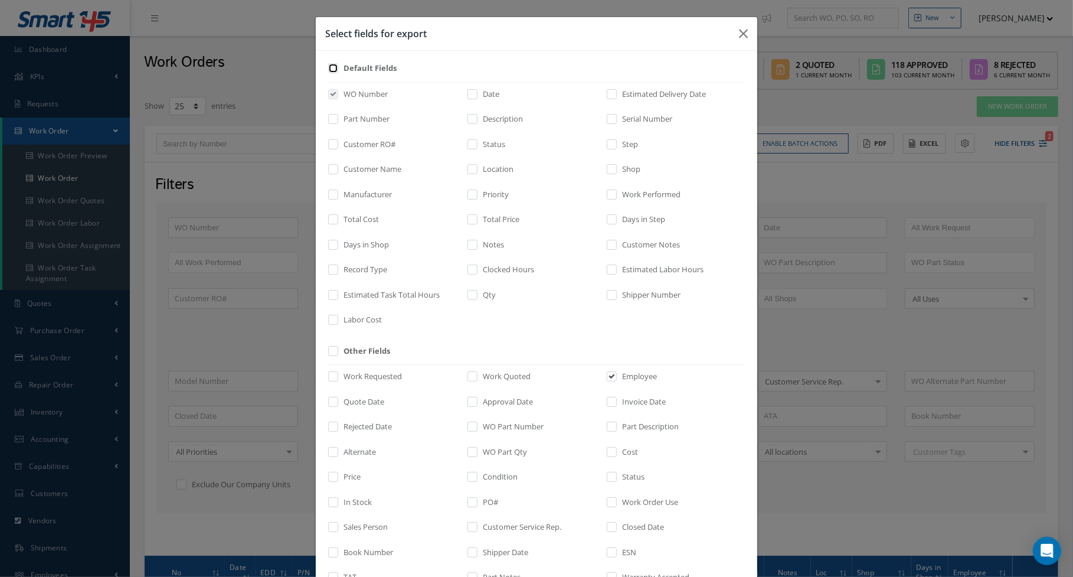
checkbox input "false"
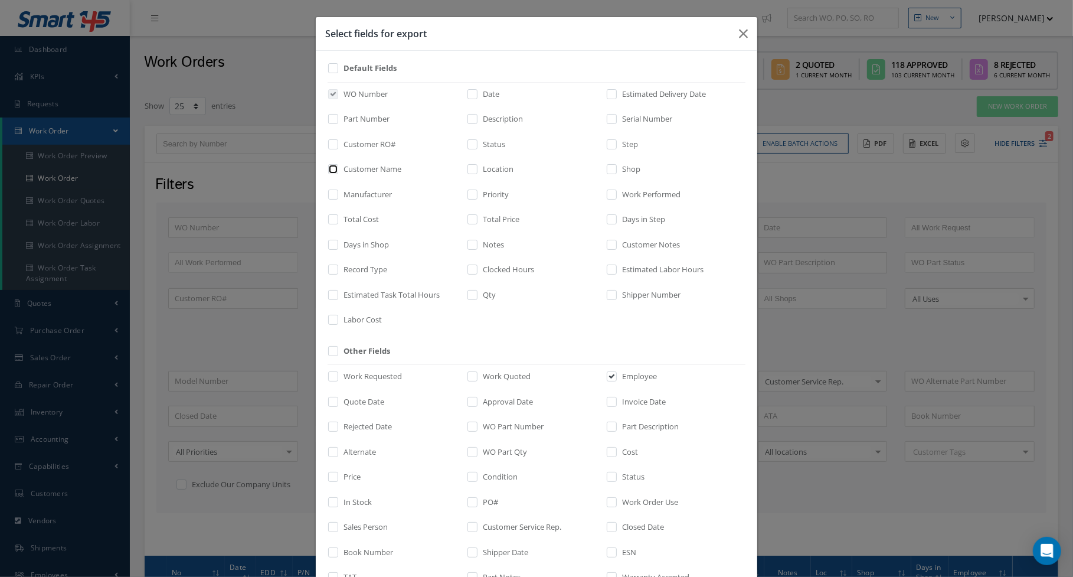
click at [330, 166] on input "checkbox" at bounding box center [334, 173] width 8 height 14
checkbox input "true"
click at [477, 220] on label at bounding box center [478, 222] width 3 height 17
click at [473, 220] on input "checkbox" at bounding box center [473, 224] width 8 height 14
checkbox input "true"
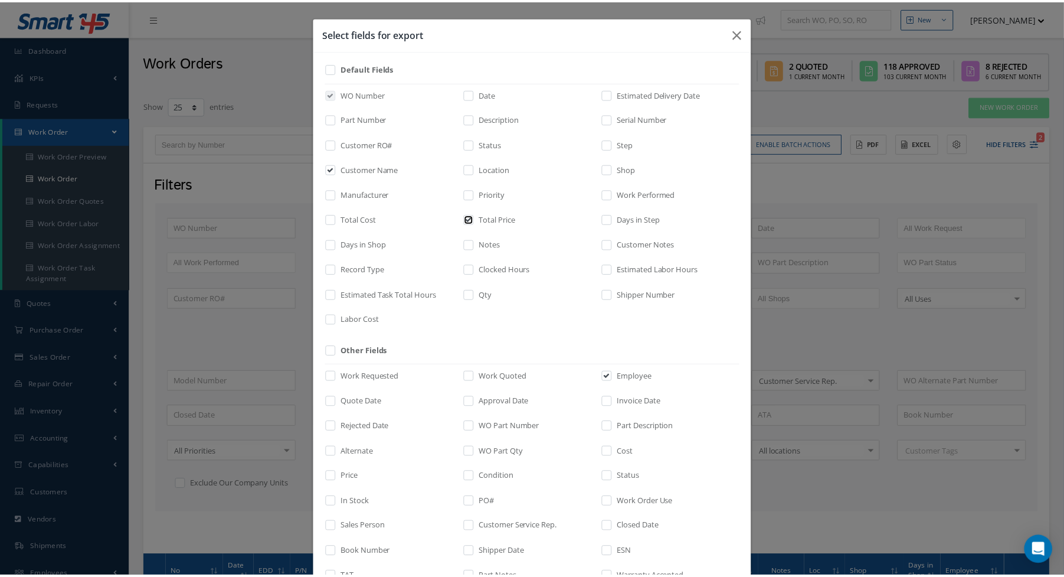
scroll to position [130, 0]
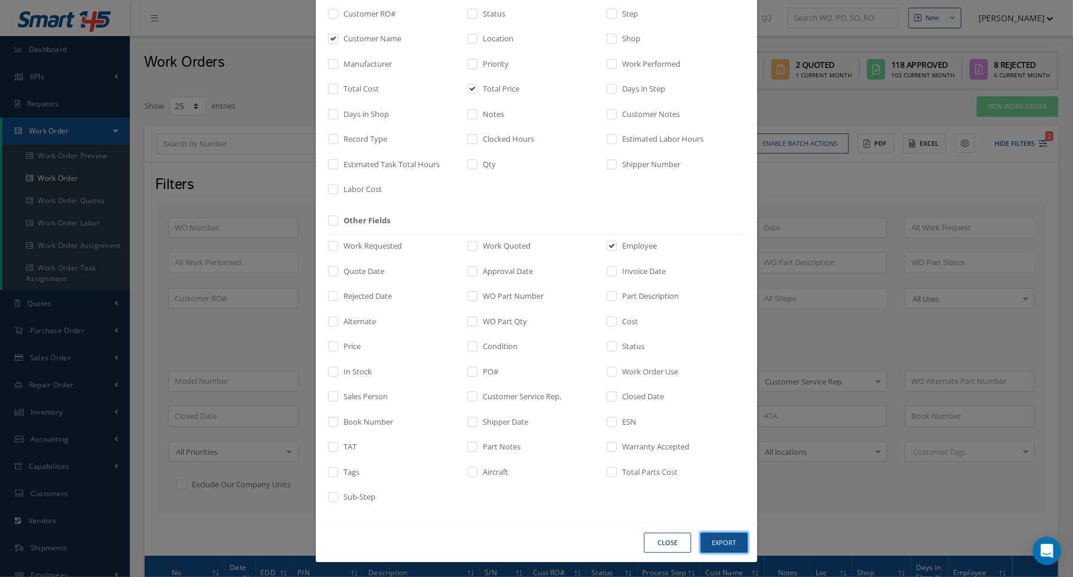
click at [0, 0] on button "Export" at bounding box center [0, 0] width 0 height 0
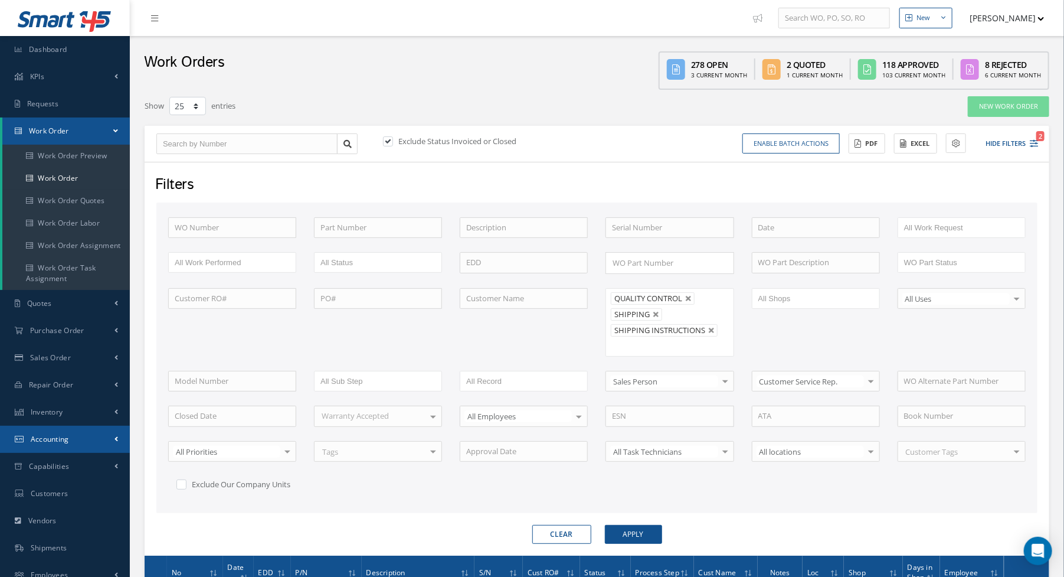
click at [60, 444] on link "Accounting" at bounding box center [65, 438] width 130 height 27
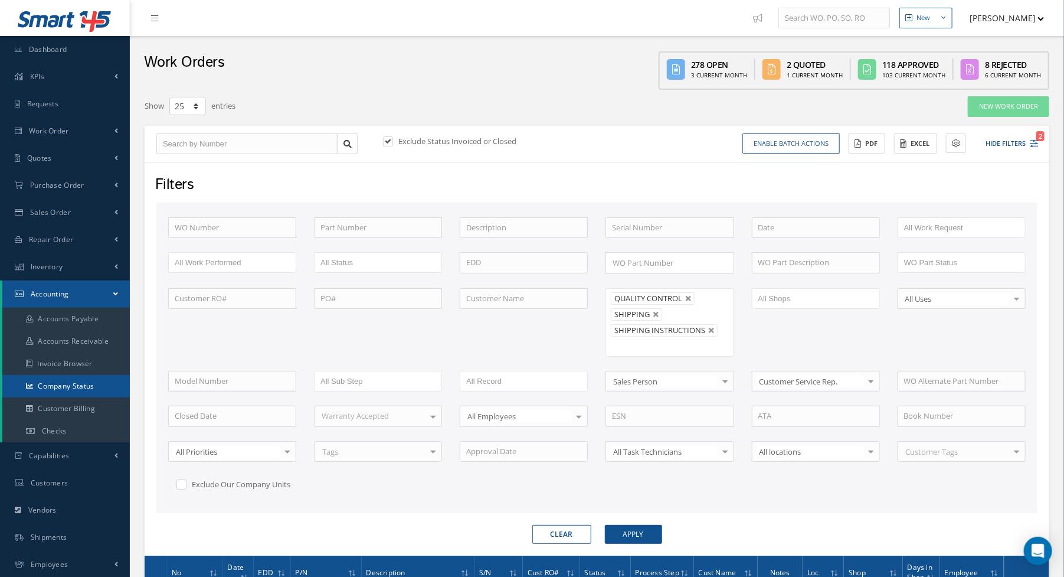
click at [65, 391] on link "Company Status" at bounding box center [65, 386] width 127 height 22
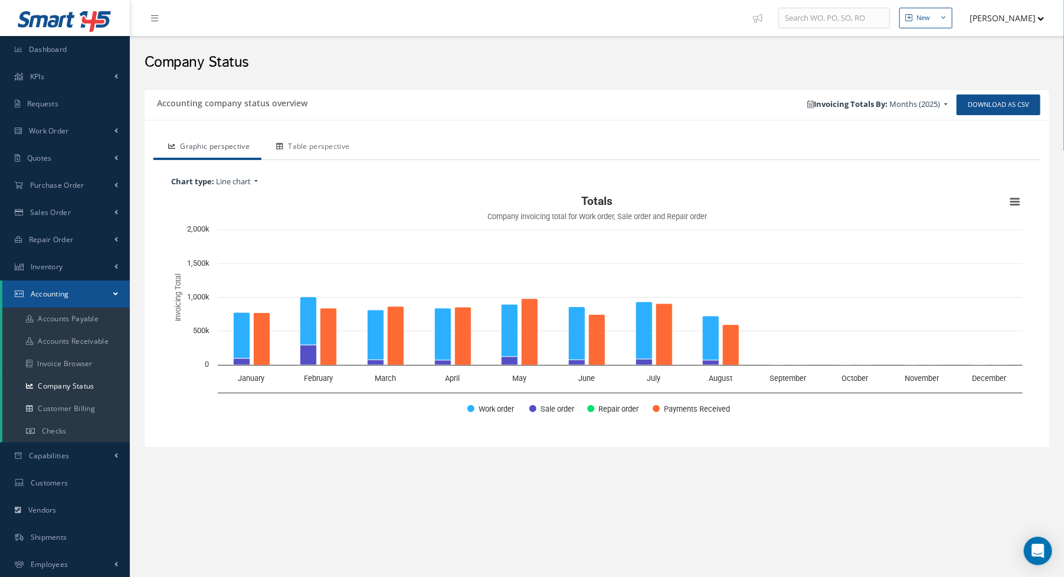
click at [336, 142] on link "Table perspective" at bounding box center [311, 147] width 100 height 25
